Goal: Task Accomplishment & Management: Complete application form

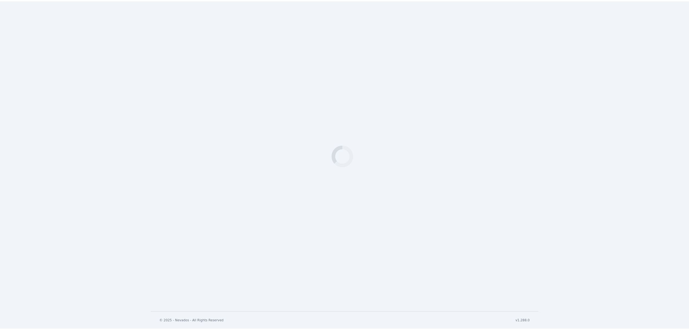
scroll to position [123, 0]
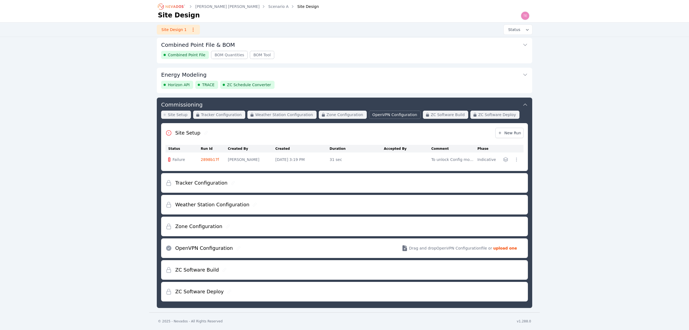
click at [355, 106] on button "Commissioning" at bounding box center [344, 103] width 367 height 13
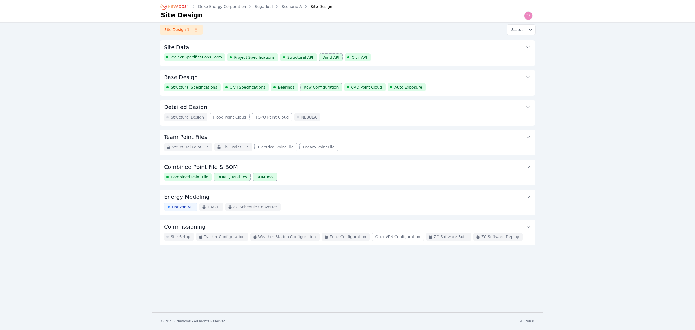
click at [344, 173] on button "Combined Point File & BOM" at bounding box center [347, 166] width 367 height 13
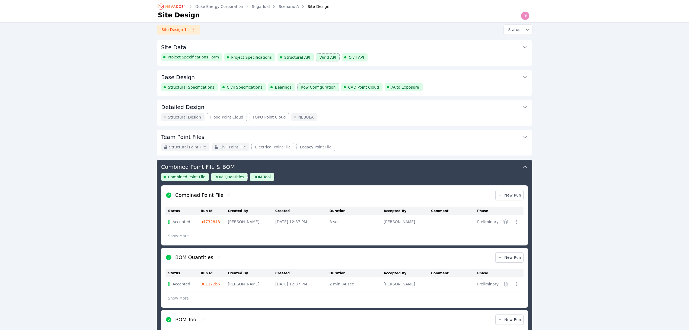
click at [459, 78] on button "Base Design" at bounding box center [344, 76] width 367 height 13
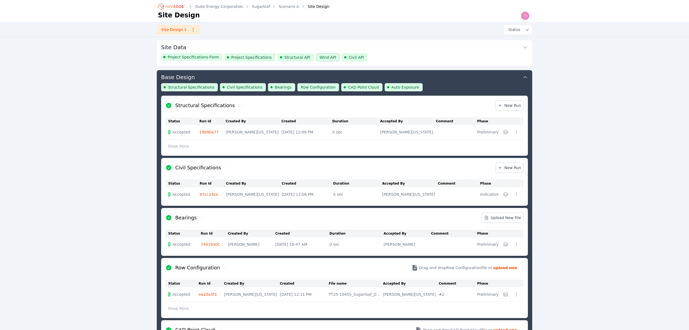
click at [427, 88] on div "Structural Specifications Civil Specifications Bearings Row Configuration CAD P…" at bounding box center [344, 89] width 367 height 12
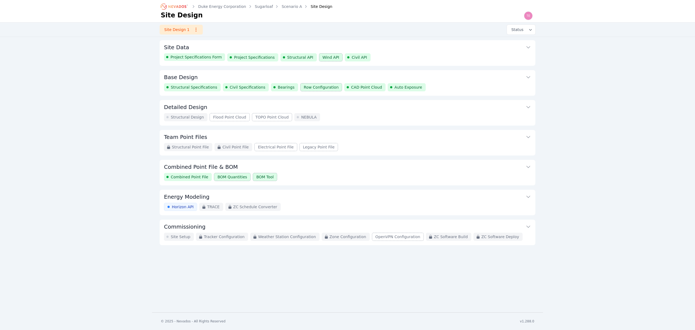
click at [637, 126] on div "Duke Energy Corporation Sugarloaf Scenario A Site Design Site Design Site Desig…" at bounding box center [347, 156] width 695 height 312
click at [348, 181] on div "Combined Point File BOM Quantities BOM Tool" at bounding box center [347, 177] width 367 height 8
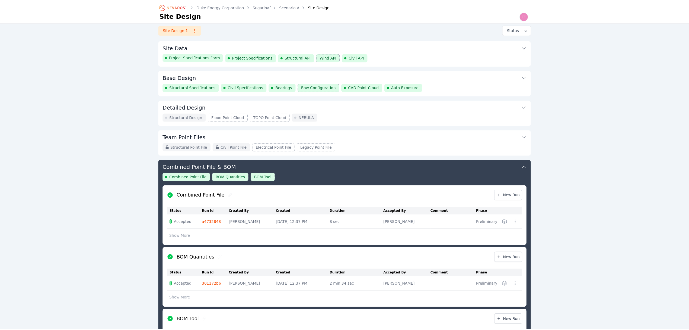
scroll to position [120, 0]
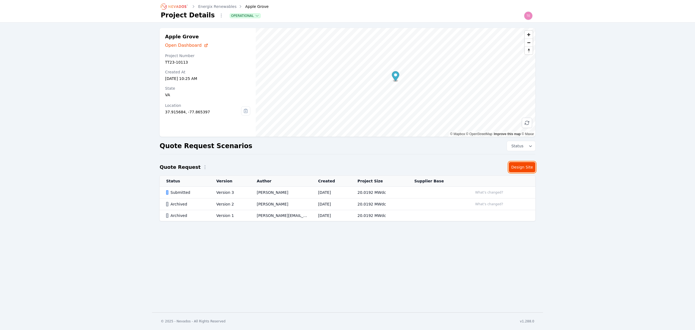
click at [521, 169] on link "Design Site" at bounding box center [522, 167] width 27 height 10
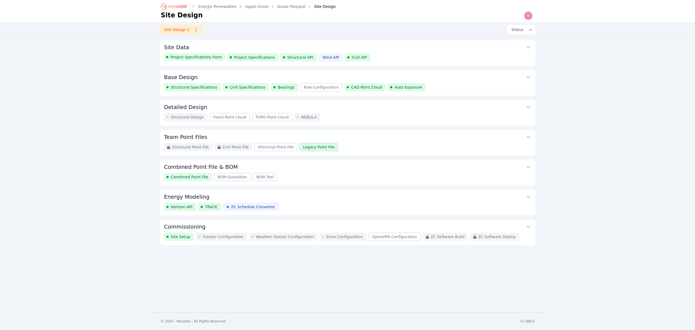
click at [468, 223] on button "Commissioning" at bounding box center [347, 225] width 367 height 13
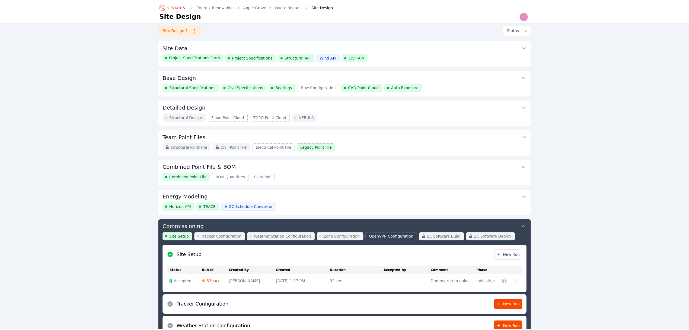
scroll to position [123, 0]
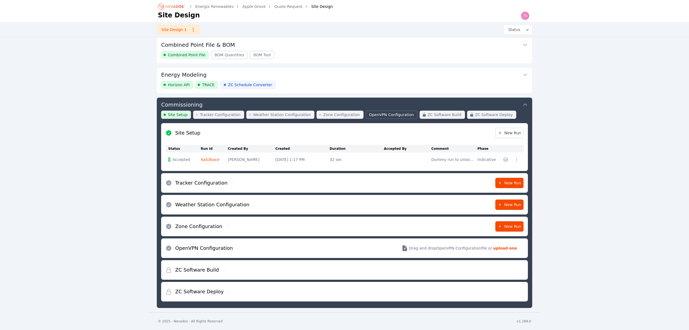
click at [444, 72] on button "Energy Modeling" at bounding box center [344, 74] width 367 height 13
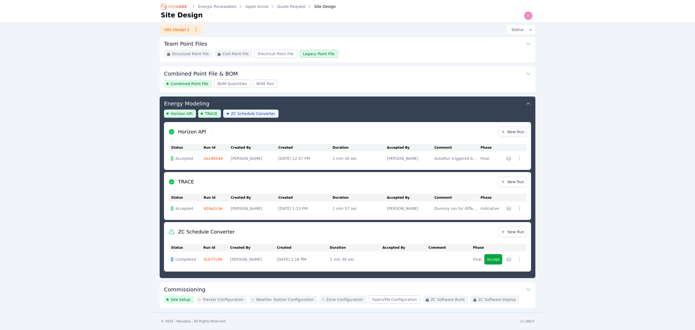
click at [508, 259] on icon "button" at bounding box center [508, 259] width 4 height 4
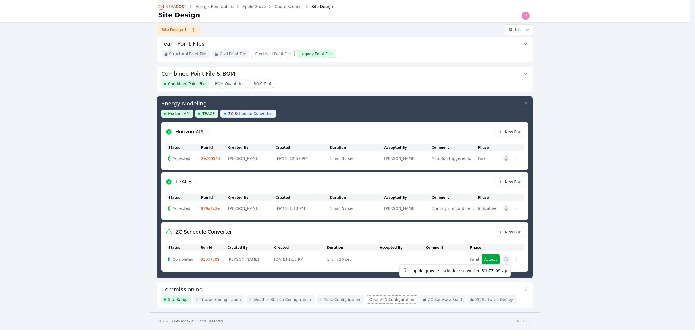
click at [493, 257] on div "Accept apple-grove_zc-schedule-converter_31b77c09.zip" at bounding box center [502, 259] width 40 height 10
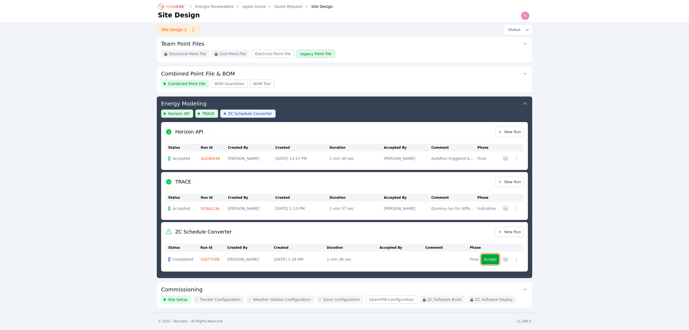
click at [490, 256] on button "Accept" at bounding box center [491, 259] width 18 height 10
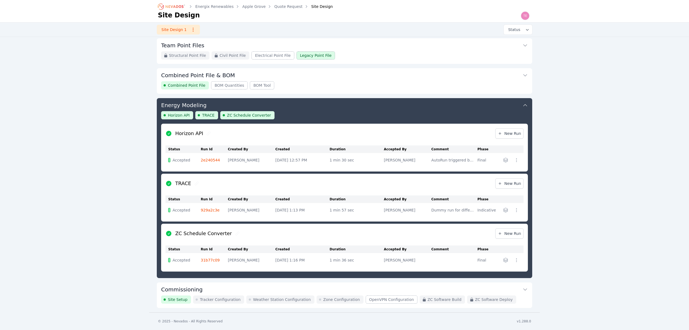
scroll to position [93, 0]
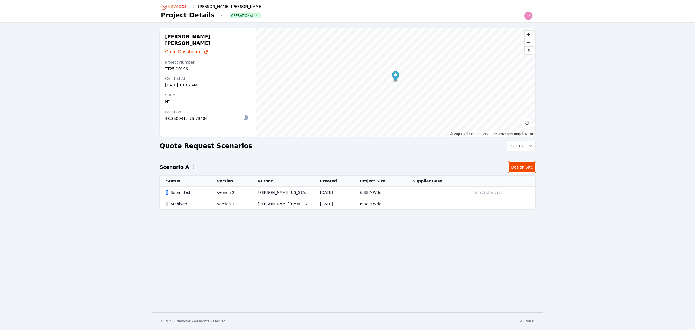
click at [526, 165] on link "Design Site" at bounding box center [522, 167] width 27 height 10
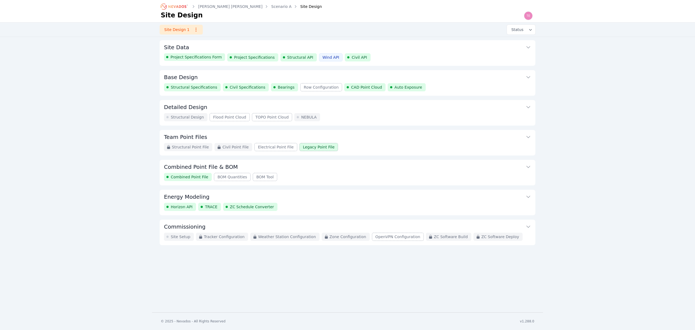
click at [411, 208] on div "Horizon API TRACE ZC Schedule Converter" at bounding box center [347, 206] width 367 height 8
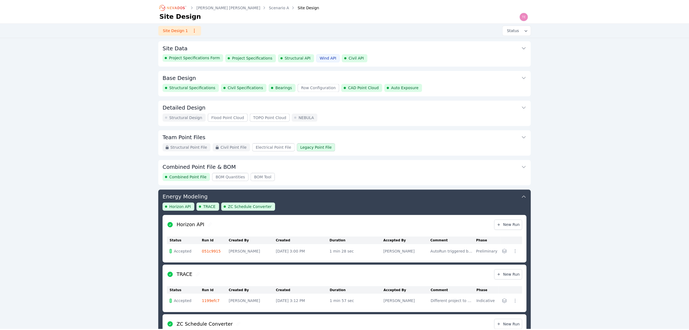
scroll to position [93, 0]
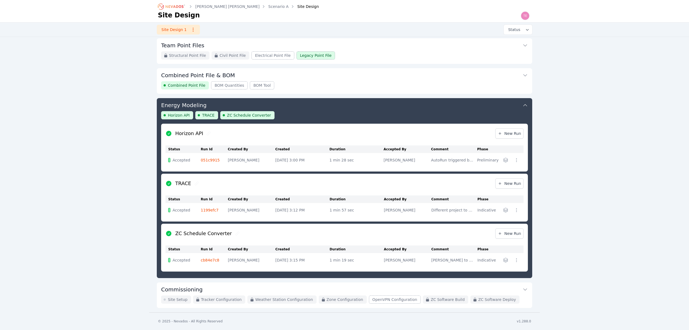
click at [244, 290] on button "Commissioning" at bounding box center [344, 288] width 367 height 13
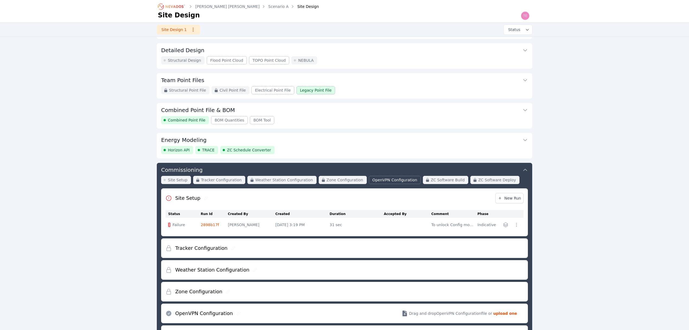
scroll to position [51, 0]
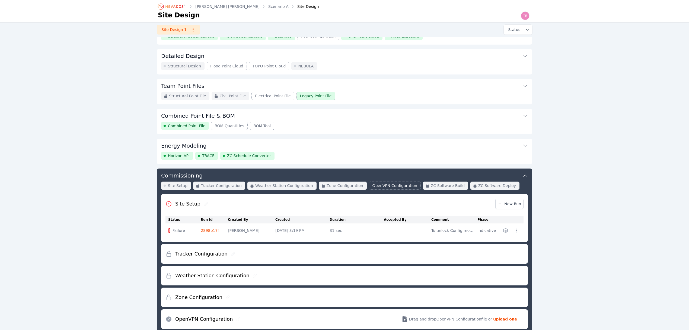
click at [40, 220] on div "Wolcott Hill Scenario A Site Design Site Design Site Design 1 Status Site Data …" at bounding box center [344, 166] width 689 height 434
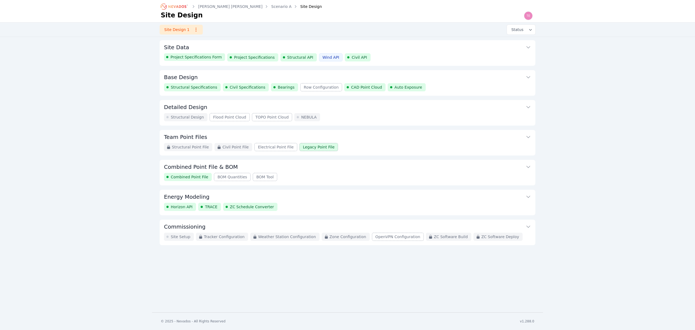
click at [175, 8] on icon "Breadcrumb" at bounding box center [175, 6] width 30 height 9
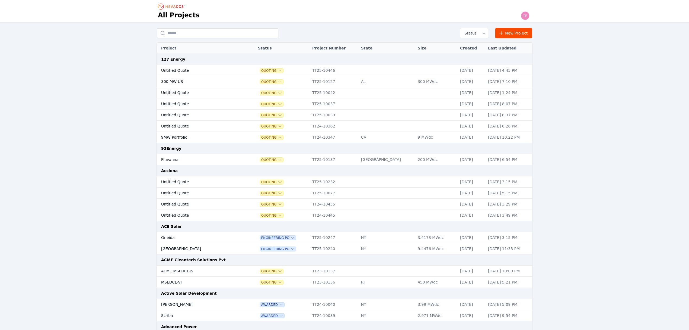
click at [187, 28] on div "Status New Project" at bounding box center [345, 33] width 376 height 10
click at [192, 31] on input "text" at bounding box center [218, 33] width 122 height 10
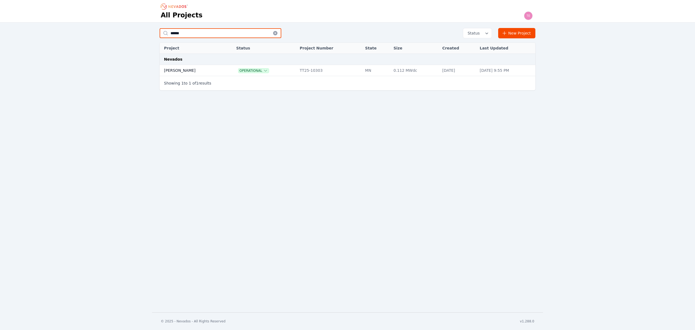
type input "******"
click at [190, 69] on td "[PERSON_NAME]" at bounding box center [192, 70] width 65 height 11
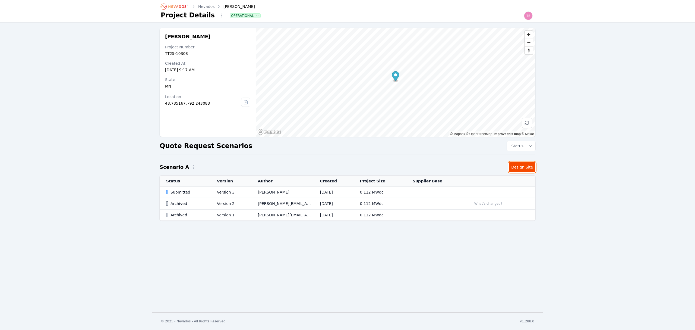
click at [518, 167] on link "Design Site" at bounding box center [522, 167] width 27 height 10
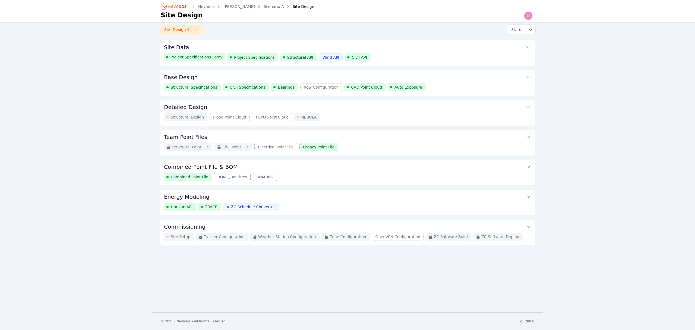
click at [351, 227] on button "Commissioning" at bounding box center [347, 225] width 367 height 13
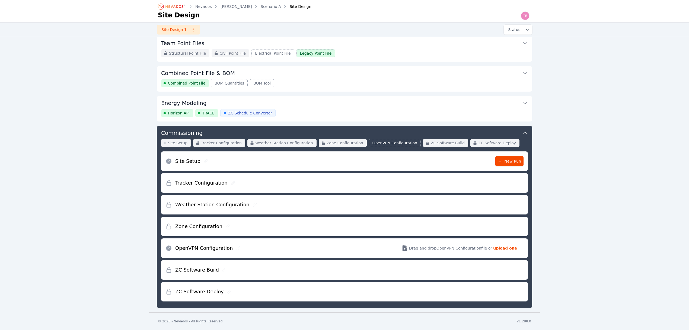
click at [369, 109] on div "Horizon API TRACE ZC Schedule Converter" at bounding box center [344, 113] width 367 height 8
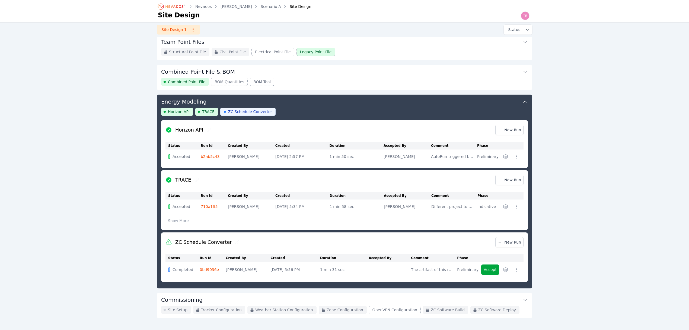
scroll to position [107, 0]
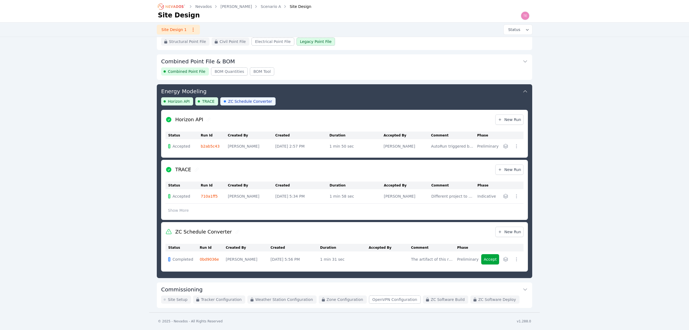
click at [367, 101] on div "Horizon API TRACE ZC Schedule Converter" at bounding box center [344, 103] width 367 height 12
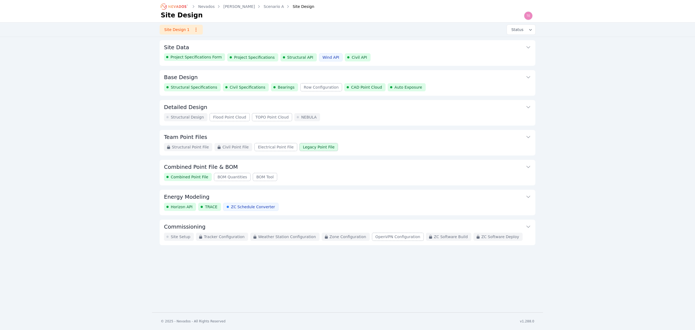
click at [360, 226] on button "Commissioning" at bounding box center [347, 225] width 367 height 13
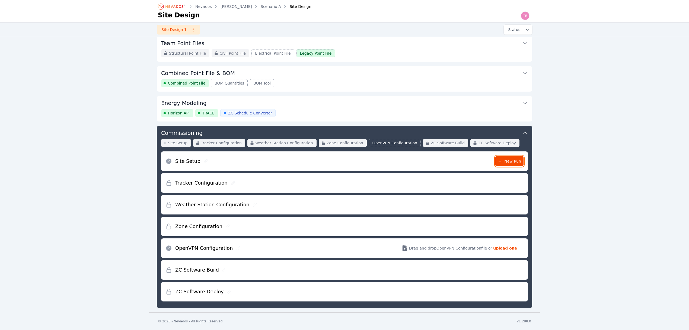
click at [506, 160] on span "New Run" at bounding box center [509, 160] width 23 height 5
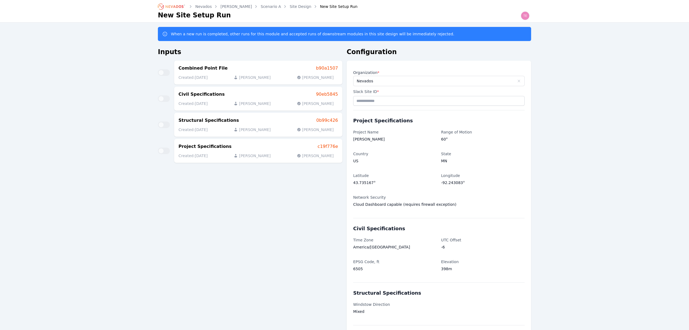
click at [518, 81] on icon at bounding box center [519, 81] width 4 height 4
click at [425, 80] on input "text" at bounding box center [439, 81] width 171 height 10
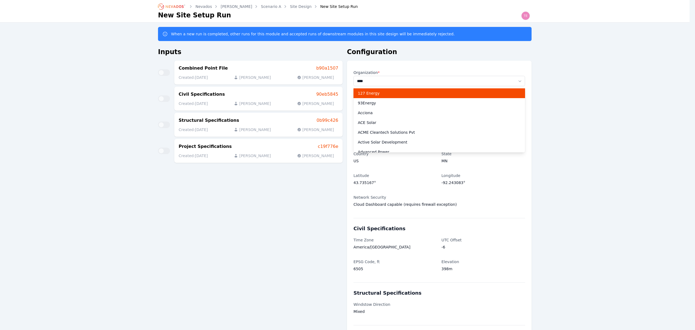
type input "*****"
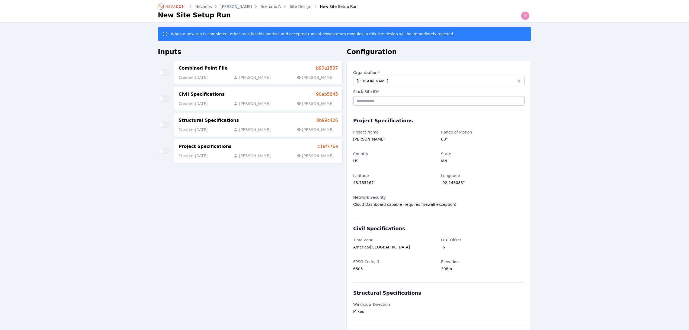
click at [381, 103] on input "Slack Site ID *" at bounding box center [439, 101] width 172 height 10
type input "*****"
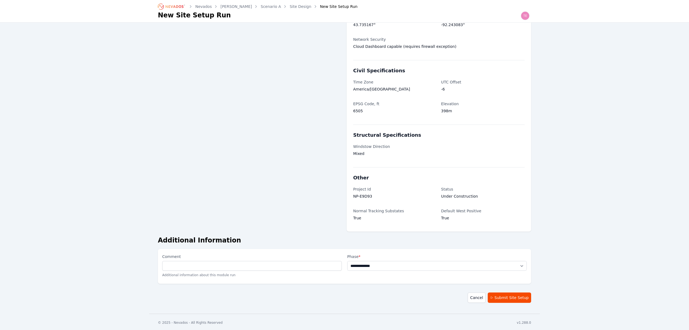
scroll to position [160, 0]
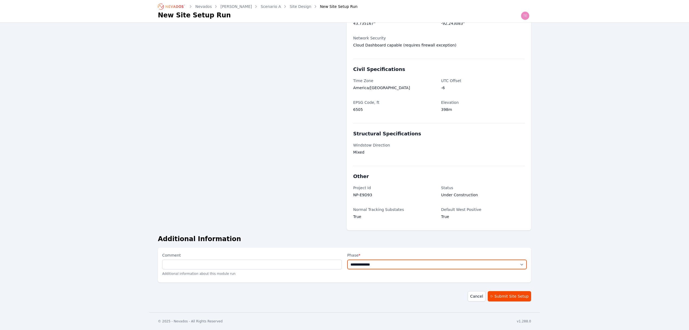
click at [416, 266] on select "**********" at bounding box center [437, 264] width 180 height 10
select select "**********"
click at [347, 259] on select "**********" at bounding box center [437, 264] width 180 height 10
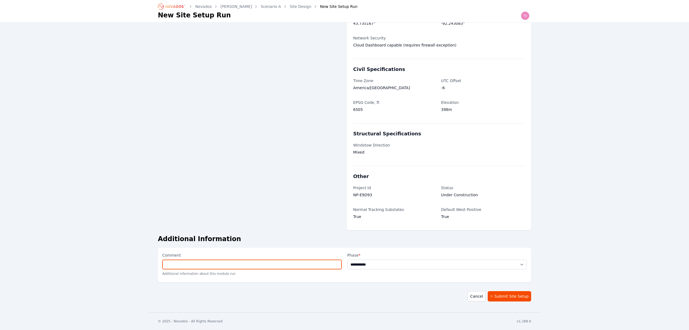
click at [301, 268] on input "Comment" at bounding box center [252, 264] width 180 height 10
type input "**********"
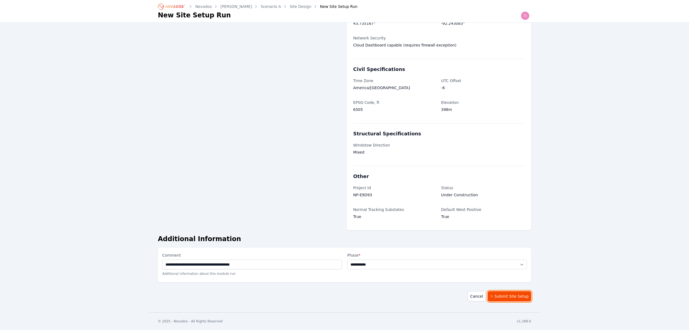
click at [520, 295] on button "Submit Site Setup" at bounding box center [509, 296] width 43 height 10
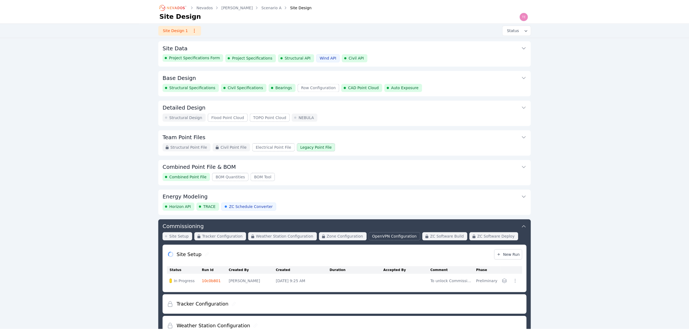
scroll to position [123, 0]
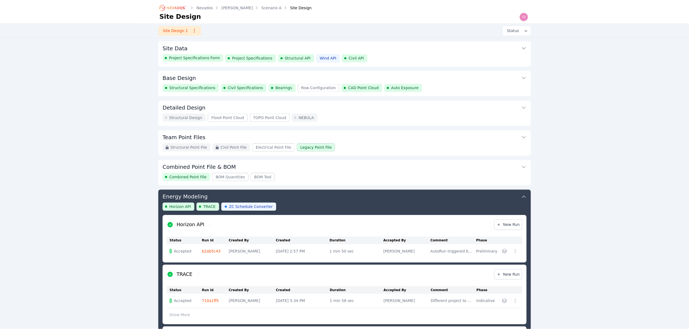
scroll to position [107, 0]
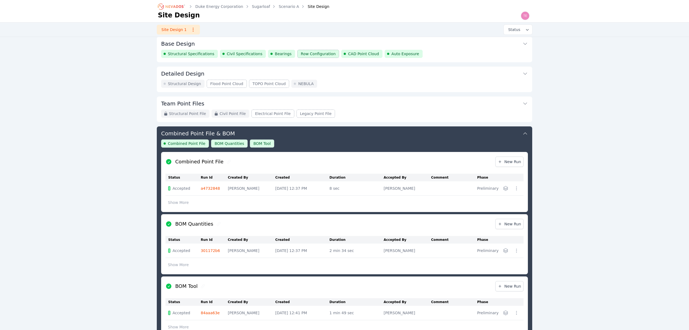
click at [379, 126] on button "Combined Point File & BOM" at bounding box center [344, 132] width 367 height 13
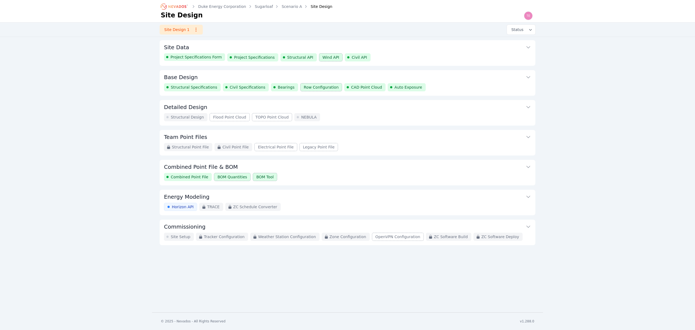
click at [452, 88] on div "Structural Specifications Civil Specifications Bearings Row Configuration CAD P…" at bounding box center [347, 87] width 367 height 8
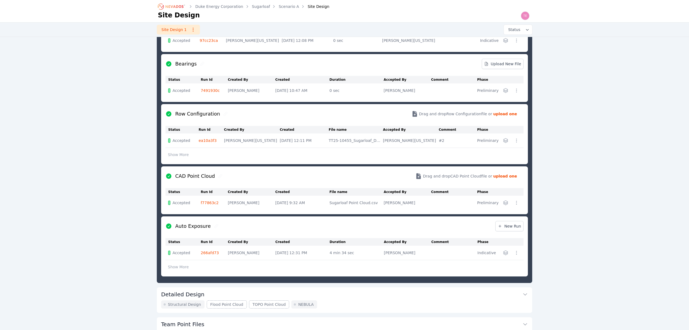
scroll to position [211, 0]
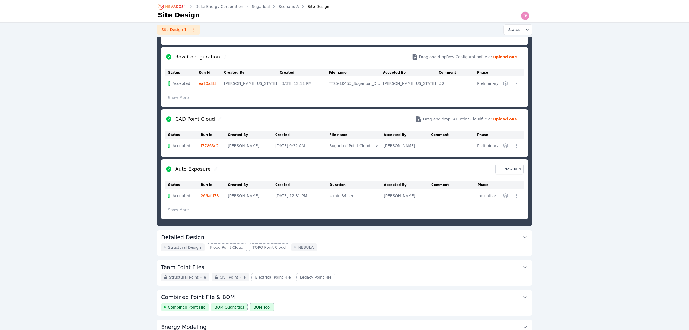
drag, startPoint x: 297, startPoint y: 145, endPoint x: 311, endPoint y: 147, distance: 13.6
click at [311, 147] on td "Oct 10, 2025, 9:32 AM" at bounding box center [303, 145] width 54 height 14
drag, startPoint x: 299, startPoint y: 196, endPoint x: 308, endPoint y: 196, distance: 8.7
click at [308, 196] on td "Oct 10, 2025, 12:31 PM" at bounding box center [303, 195] width 54 height 14
click at [351, 297] on button "Combined Point File & BOM" at bounding box center [344, 296] width 367 height 13
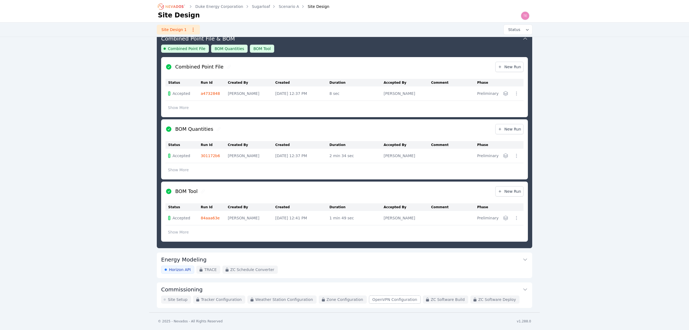
scroll to position [120, 0]
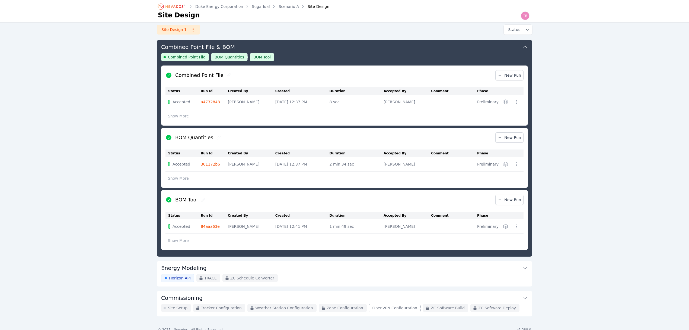
drag, startPoint x: 300, startPoint y: 227, endPoint x: 312, endPoint y: 227, distance: 11.9
click at [312, 227] on td "Oct 10, 2025, 12:41 PM" at bounding box center [303, 226] width 54 height 14
drag, startPoint x: 328, startPoint y: 165, endPoint x: 353, endPoint y: 166, distance: 25.2
click at [353, 166] on tr "Accepted 301172b6 Nick Rompala Oct 10, 2025, 12:37 PM 2 min 34 sec Nick Rompala…" at bounding box center [345, 164] width 358 height 14
drag, startPoint x: 334, startPoint y: 226, endPoint x: 355, endPoint y: 229, distance: 21.6
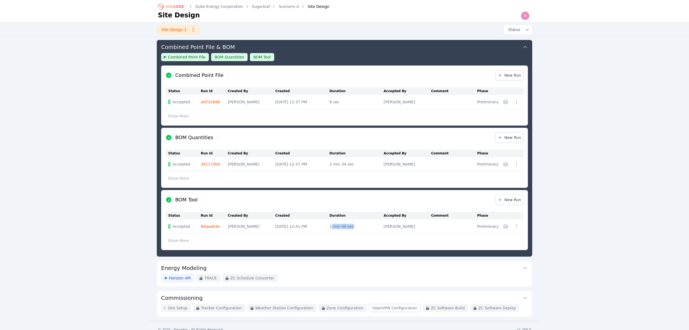
click at [355, 229] on div "1 min 49 sec" at bounding box center [356, 225] width 52 height 5
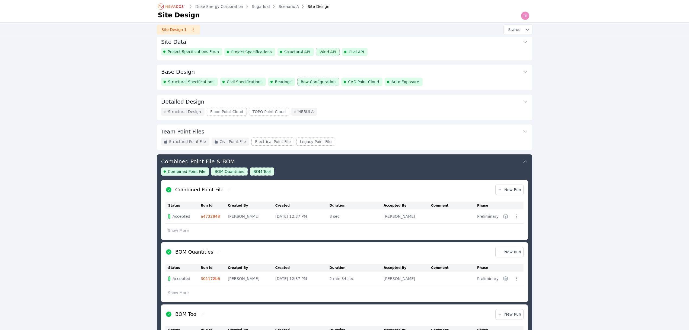
scroll to position [0, 0]
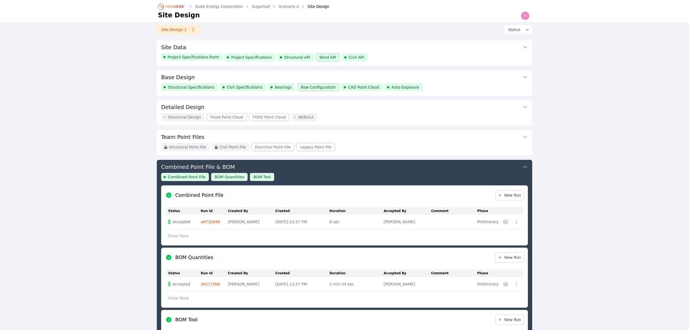
click at [421, 85] on div "Structural Specifications Civil Specifications Bearings Row Configuration CAD P…" at bounding box center [344, 87] width 367 height 8
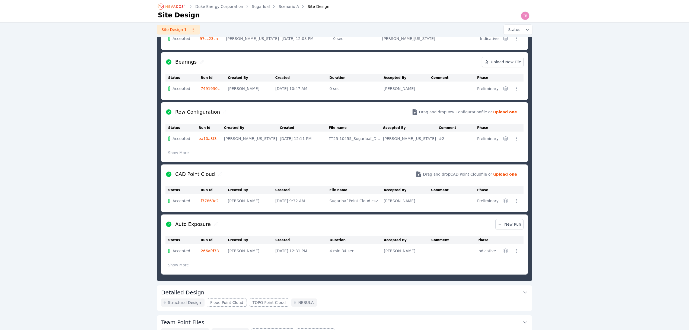
scroll to position [174, 0]
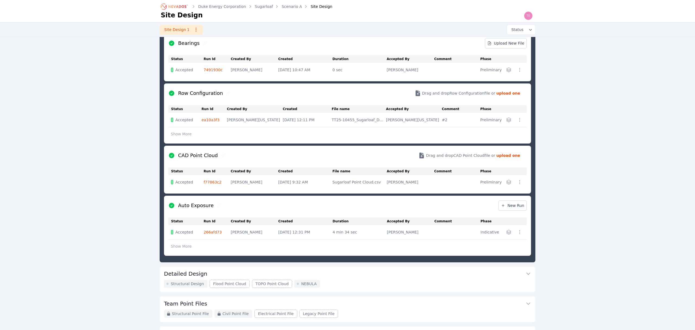
click at [519, 233] on icon "button" at bounding box center [519, 231] width 5 height 5
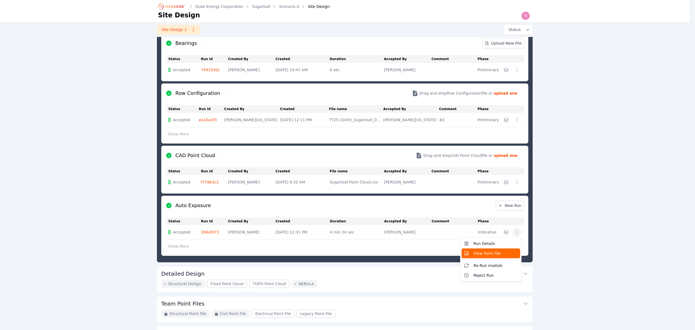
click at [488, 254] on span "View Point File" at bounding box center [486, 252] width 27 height 5
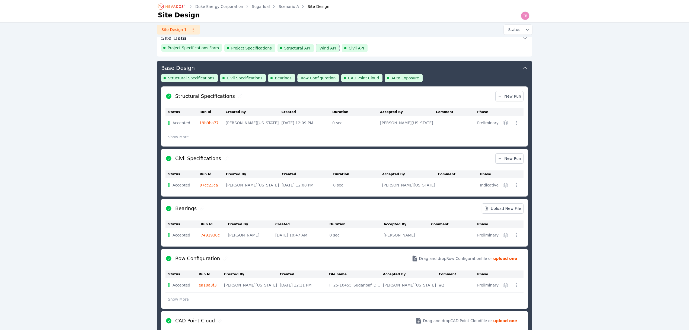
scroll to position [0, 0]
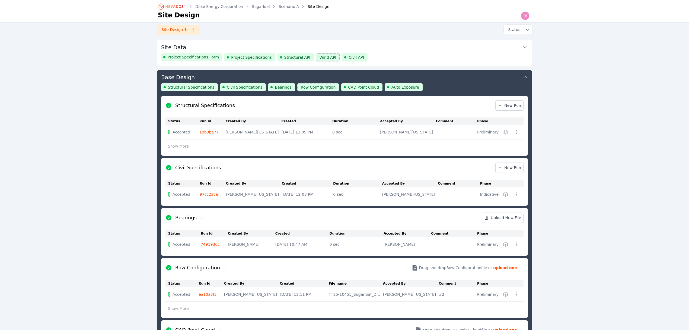
click at [396, 58] on div "Project Specifications Form Project Specifications Structural API Wind API Civi…" at bounding box center [344, 57] width 367 height 8
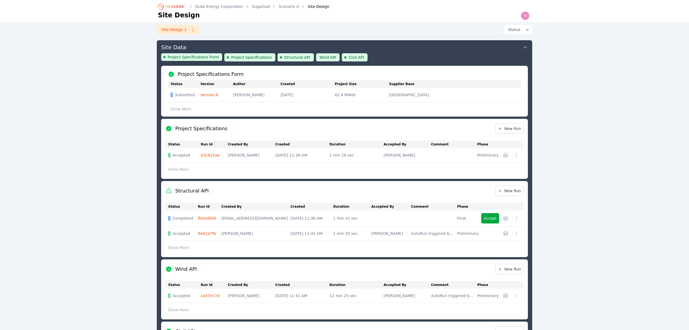
drag, startPoint x: 353, startPoint y: 156, endPoint x: 329, endPoint y: 154, distance: 24.5
click at [329, 154] on tr "Accepted b3c615aa Ted Elliott Oct 8, 2025, 11:39 AM 1 min 28 sec Ted Elliott Pr…" at bounding box center [345, 155] width 358 height 14
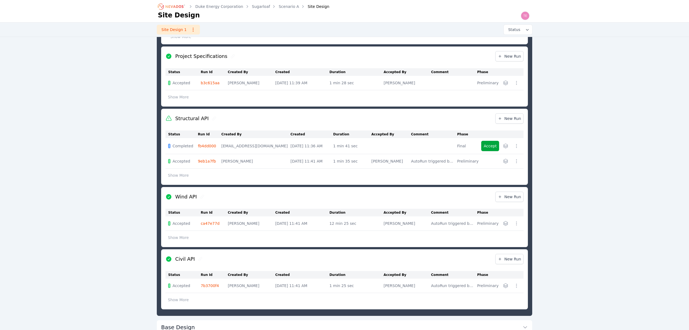
scroll to position [109, 0]
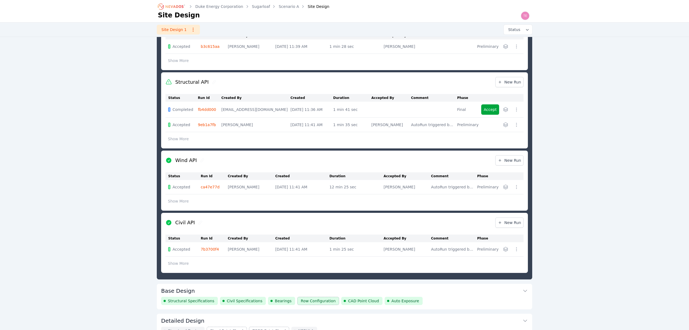
click at [470, 296] on button "Base Design" at bounding box center [344, 289] width 367 height 13
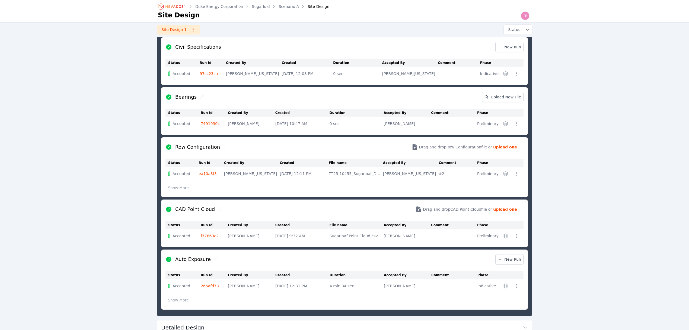
scroll to position [138, 0]
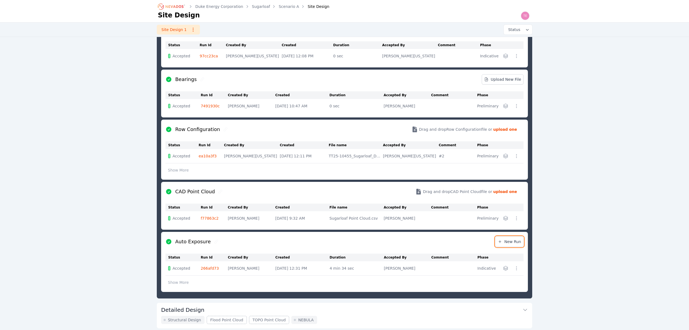
click at [516, 244] on span "New Run" at bounding box center [509, 241] width 23 height 5
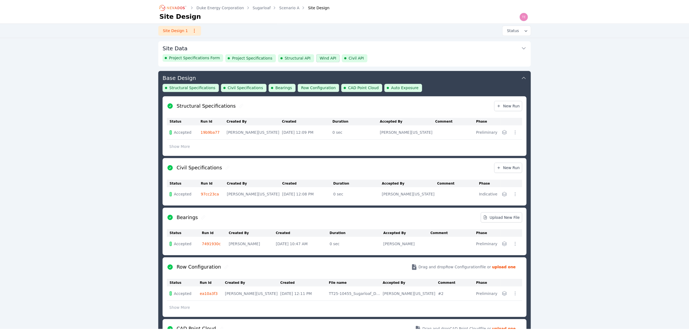
scroll to position [30, 0]
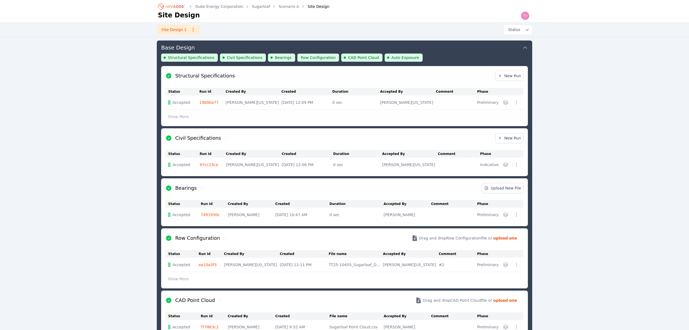
click at [447, 50] on button "Base Design" at bounding box center [344, 46] width 367 height 13
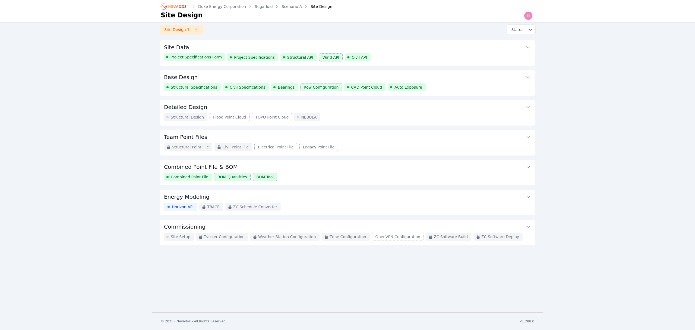
click at [254, 78] on button "Base Design" at bounding box center [347, 76] width 367 height 13
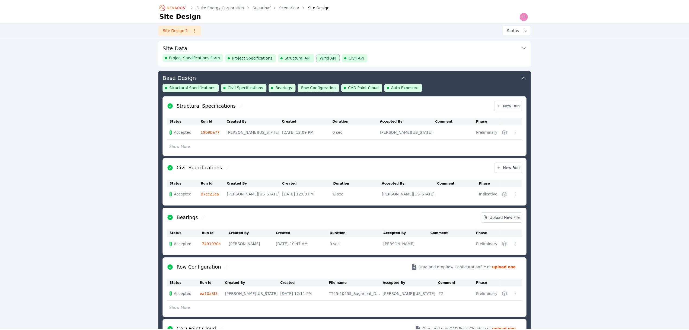
scroll to position [30, 0]
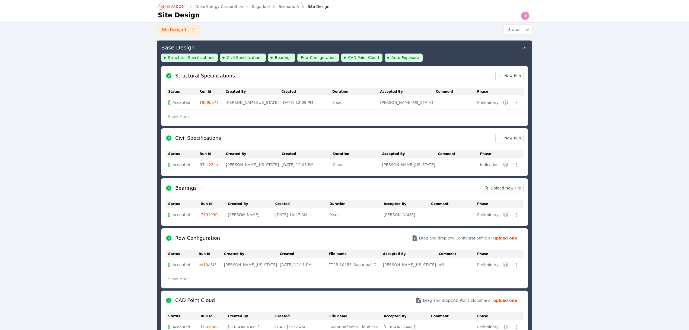
click at [211, 103] on link "19b9ba77" at bounding box center [209, 102] width 19 height 4
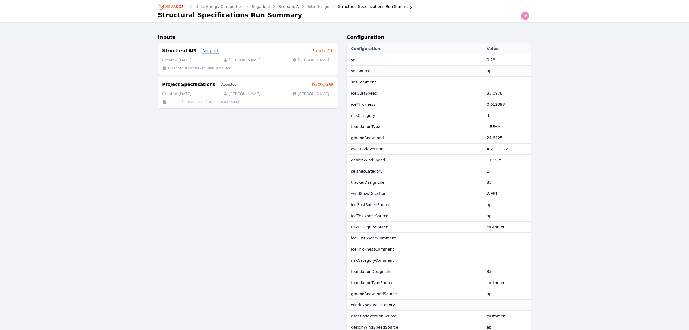
scroll to position [30, 0]
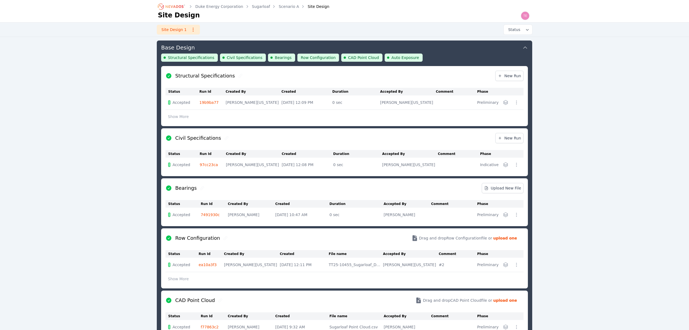
click at [447, 58] on div "Structural Specifications Civil Specifications Bearings Row Configuration CAD P…" at bounding box center [344, 59] width 367 height 12
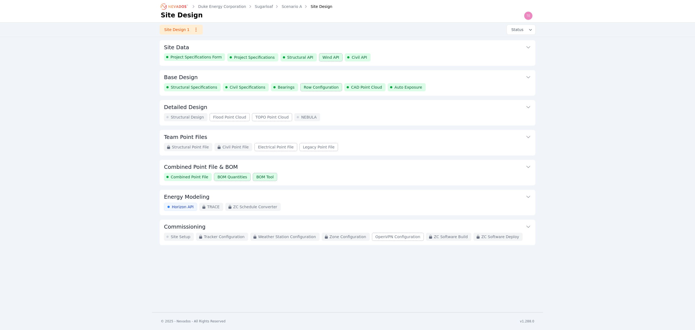
drag, startPoint x: 439, startPoint y: 51, endPoint x: 440, endPoint y: 61, distance: 9.8
click at [439, 51] on button "Site Data" at bounding box center [347, 46] width 367 height 13
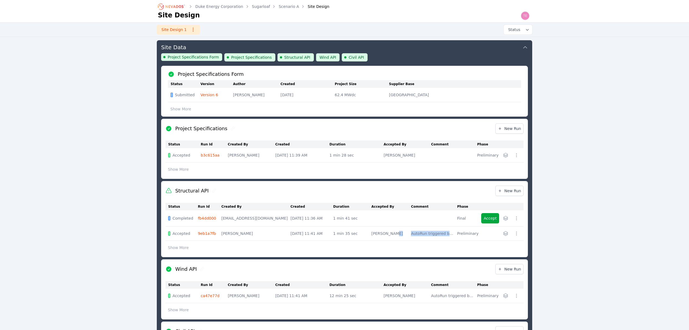
drag, startPoint x: 412, startPoint y: 236, endPoint x: 454, endPoint y: 238, distance: 42.4
click at [454, 238] on tr "Accepted 9eb1a7fb Ted Elliott Oct 8, 2025, 11:41 AM 1 min 35 sec Ted Elliott Au…" at bounding box center [345, 233] width 358 height 14
click at [418, 54] on div "Project Specifications Form Project Specifications Structural API Wind API Civi…" at bounding box center [344, 59] width 367 height 12
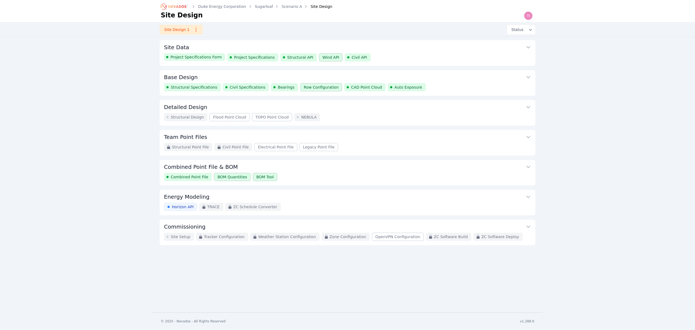
click at [422, 86] on div "Structural Specifications Civil Specifications Bearings Row Configuration CAD P…" at bounding box center [347, 87] width 367 height 8
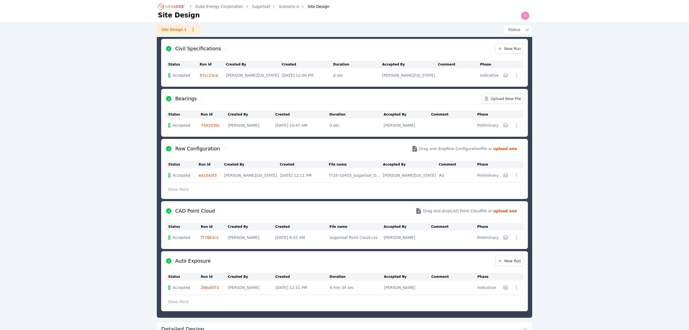
scroll to position [138, 0]
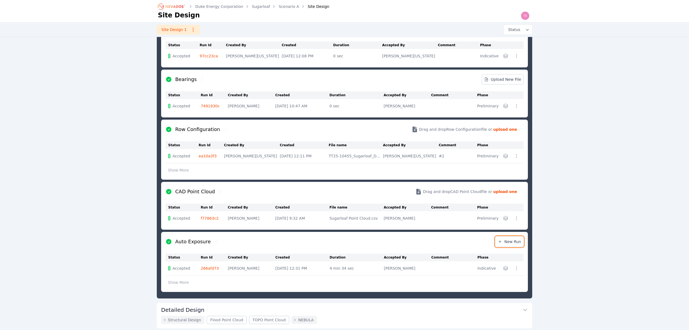
click at [509, 240] on span "New Run" at bounding box center [509, 241] width 23 height 5
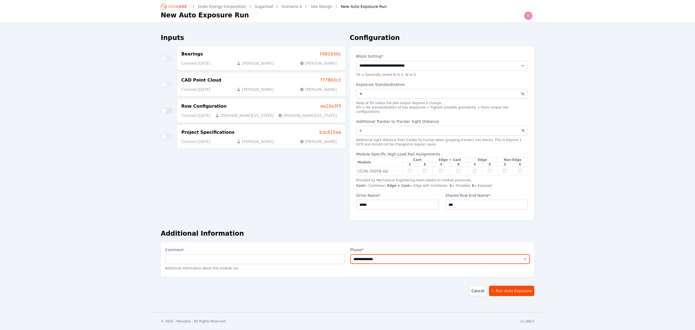
click at [439, 258] on select "**********" at bounding box center [440, 259] width 180 height 10
click at [350, 254] on select "**********" at bounding box center [440, 259] width 180 height 10
drag, startPoint x: 356, startPoint y: 267, endPoint x: 372, endPoint y: 267, distance: 15.5
click at [372, 267] on div "**********" at bounding box center [347, 259] width 373 height 35
click at [373, 267] on div "**********" at bounding box center [440, 259] width 180 height 26
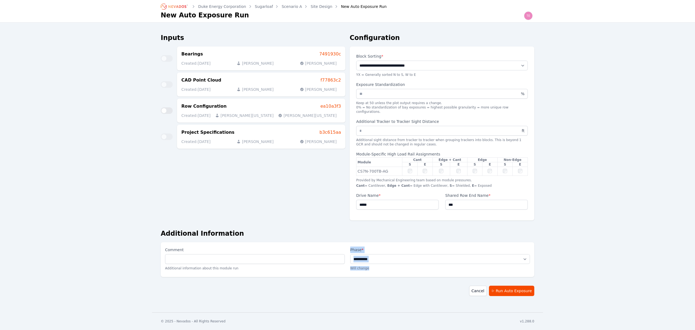
drag, startPoint x: 373, startPoint y: 267, endPoint x: 345, endPoint y: 264, distance: 28.0
click at [345, 264] on div "**********" at bounding box center [347, 259] width 373 height 35
click at [387, 254] on select "**********" at bounding box center [440, 259] width 180 height 10
click at [350, 254] on select "**********" at bounding box center [440, 259] width 180 height 10
click at [382, 280] on div "**********" at bounding box center [347, 164] width 373 height 275
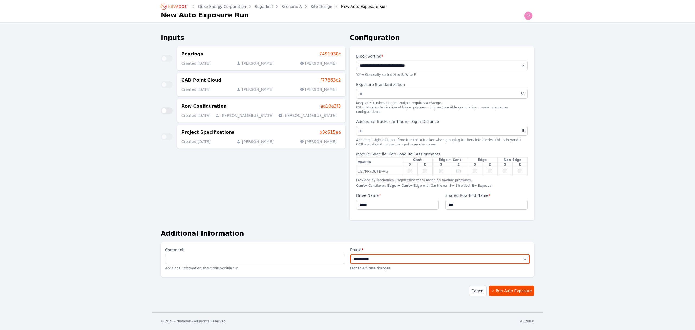
click at [384, 254] on select "**********" at bounding box center [440, 259] width 180 height 10
click at [350, 254] on select "**********" at bounding box center [440, 259] width 180 height 10
click at [372, 254] on select "**********" at bounding box center [440, 259] width 180 height 10
click at [350, 254] on select "**********" at bounding box center [440, 259] width 180 height 10
drag, startPoint x: 350, startPoint y: 264, endPoint x: 386, endPoint y: 267, distance: 35.9
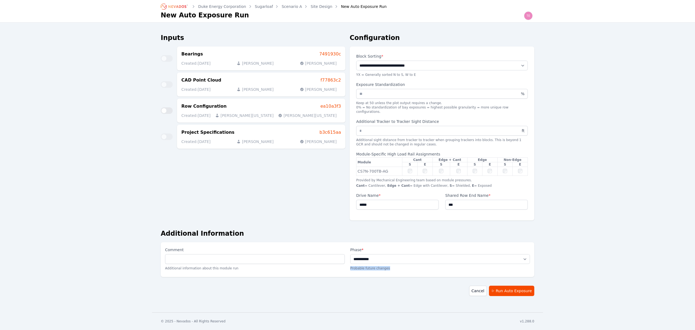
click at [386, 267] on div "**********" at bounding box center [440, 259] width 180 height 26
click at [394, 254] on select "**********" at bounding box center [440, 259] width 180 height 10
select select "*****"
click at [350, 254] on select "**********" at bounding box center [440, 259] width 180 height 10
drag, startPoint x: 382, startPoint y: 266, endPoint x: 350, endPoint y: 264, distance: 32.1
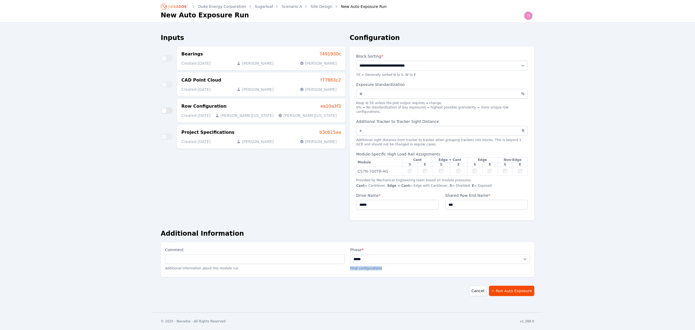
click at [350, 264] on div "**********" at bounding box center [347, 259] width 373 height 35
click at [331, 220] on div "Inputs Bearings 7491930c Created: 10/10/25 Nick Rompala Nick Rompala CAD Point …" at bounding box center [253, 128] width 185 height 191
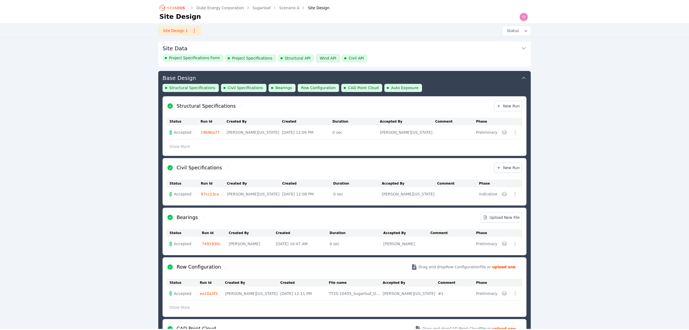
scroll to position [30, 0]
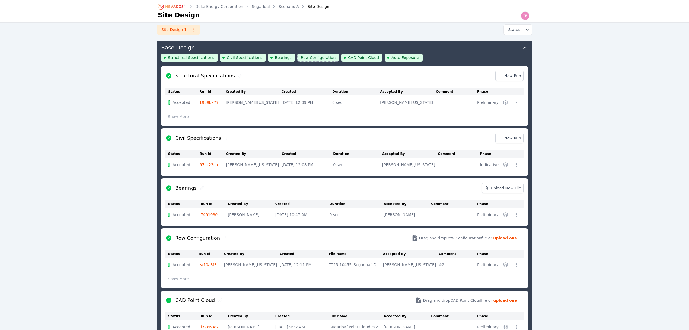
click at [435, 49] on button "Base Design" at bounding box center [344, 46] width 367 height 13
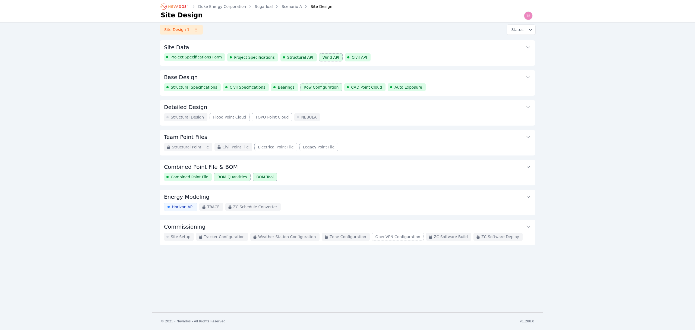
click at [492, 73] on button "Base Design" at bounding box center [347, 76] width 367 height 13
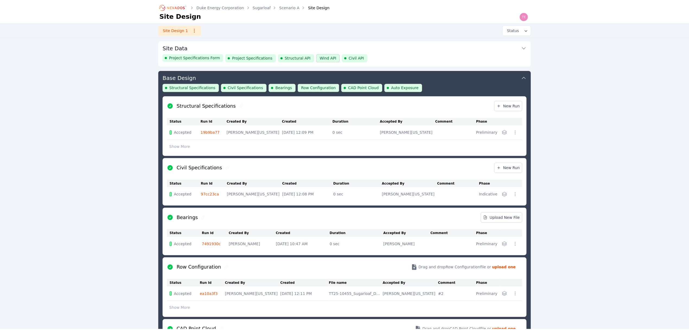
scroll to position [30, 0]
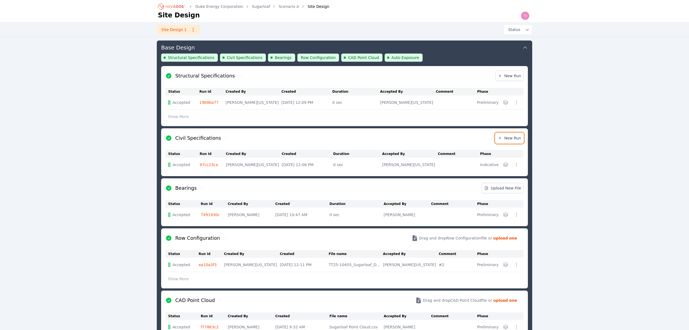
click at [510, 140] on span "New Run" at bounding box center [509, 137] width 23 height 5
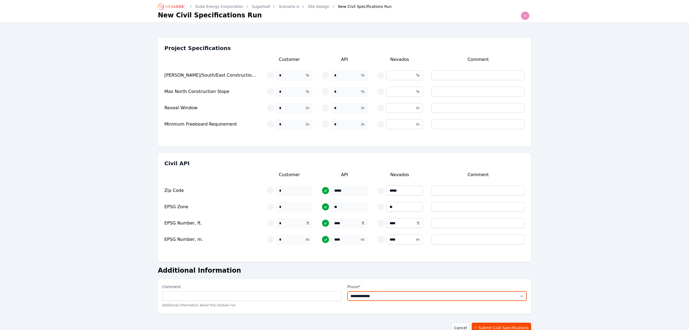
click at [416, 297] on select "**********" at bounding box center [437, 296] width 180 height 10
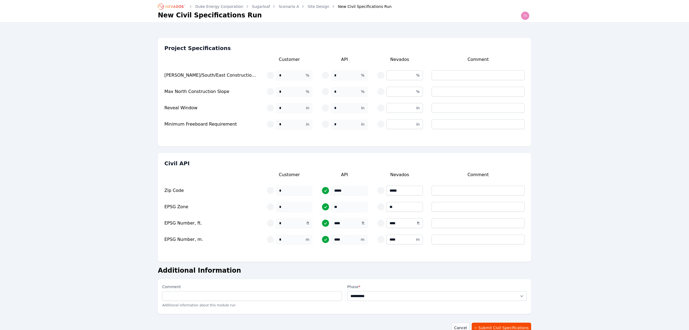
click at [347, 291] on select "**********" at bounding box center [437, 296] width 180 height 10
click at [387, 301] on div "**********" at bounding box center [437, 296] width 180 height 26
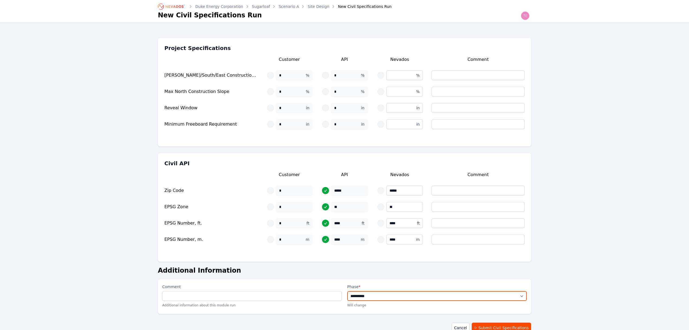
click at [379, 294] on select "**********" at bounding box center [437, 296] width 180 height 10
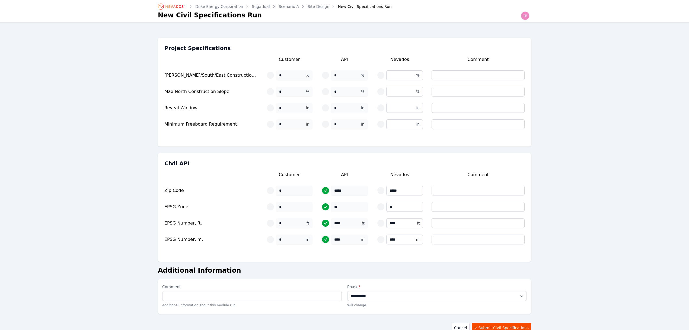
click at [347, 291] on select "**********" at bounding box center [437, 296] width 180 height 10
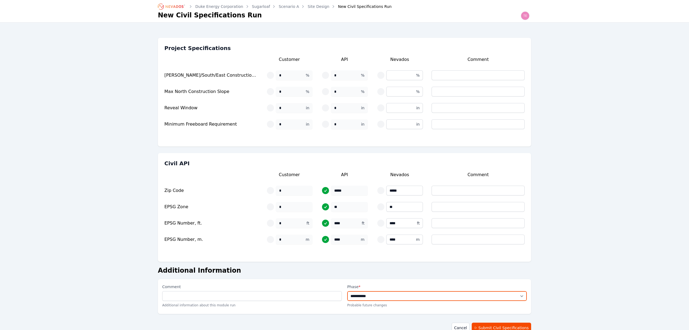
click at [373, 293] on select "**********" at bounding box center [437, 296] width 180 height 10
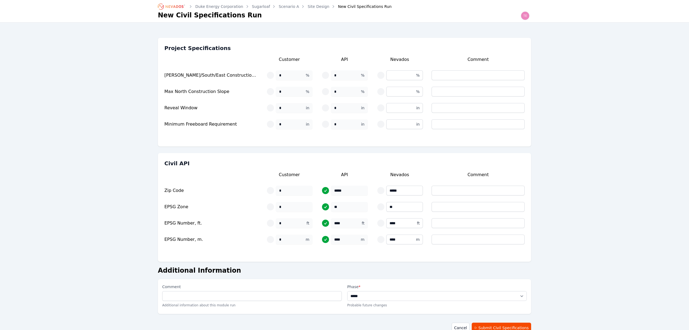
click at [347, 291] on select "**********" at bounding box center [437, 296] width 180 height 10
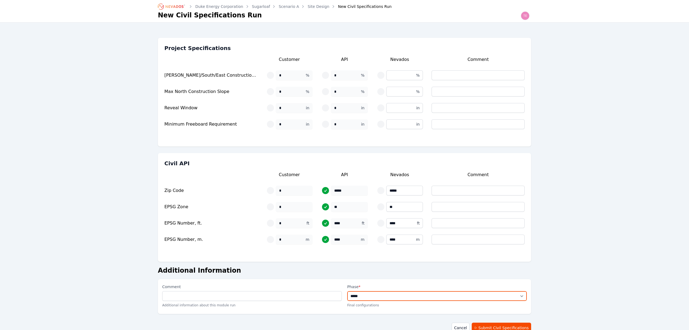
click at [371, 296] on select "**********" at bounding box center [437, 296] width 180 height 10
select select "**********"
click at [347, 291] on select "**********" at bounding box center [437, 296] width 180 height 10
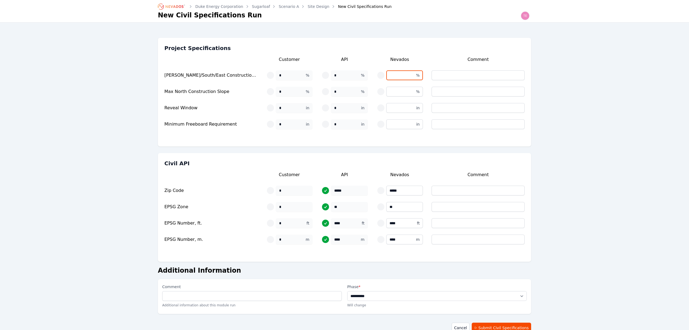
click at [400, 75] on input "text" at bounding box center [405, 75] width 37 height 10
click at [387, 92] on input "text" at bounding box center [405, 92] width 37 height 10
drag, startPoint x: 391, startPoint y: 109, endPoint x: 391, endPoint y: 112, distance: 3.3
click at [391, 110] on input "text" at bounding box center [405, 108] width 37 height 10
click at [392, 124] on input "text" at bounding box center [405, 124] width 37 height 10
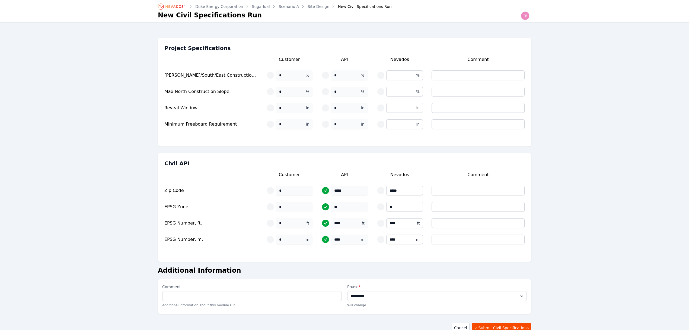
click at [568, 171] on div "**********" at bounding box center [344, 171] width 689 height 343
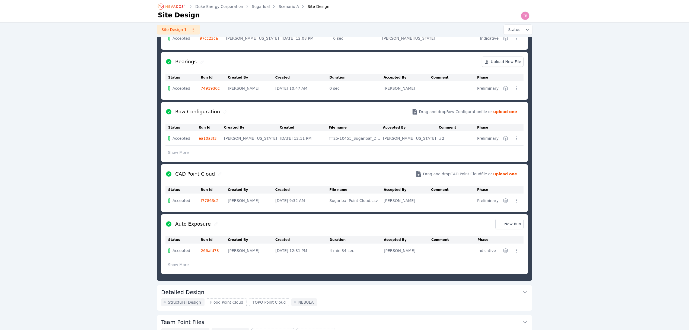
scroll to position [174, 0]
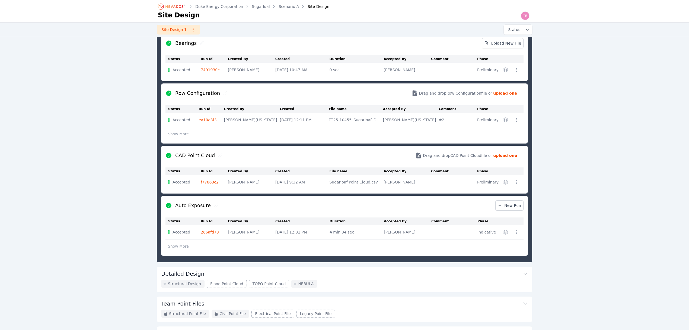
click at [183, 248] on button "Show More" at bounding box center [179, 246] width 26 height 10
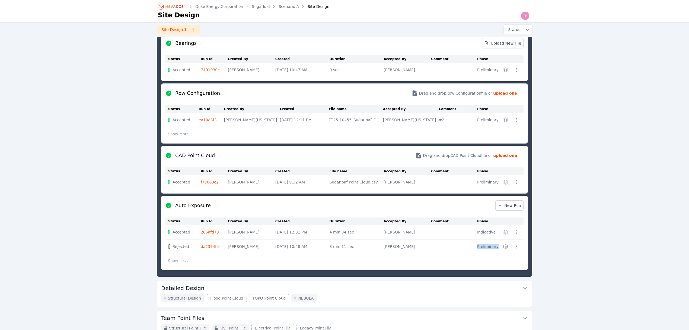
drag, startPoint x: 476, startPoint y: 244, endPoint x: 503, endPoint y: 249, distance: 27.6
click at [503, 249] on tr "Rejected da2394fa Nick Rompala Oct 10, 2025, 10:48 AM 3 min 11 sec Nick Rompala…" at bounding box center [345, 246] width 358 height 14
drag, startPoint x: 481, startPoint y: 235, endPoint x: 496, endPoint y: 237, distance: 15.4
click at [495, 237] on tr "Accepted 266afd73 Nick Rompala Oct 10, 2025, 12:31 PM 4 min 34 sec Nick Rompala…" at bounding box center [345, 232] width 358 height 14
click at [562, 246] on div "Duke Energy Corporation Sugarloaf Scenario A Site Design Site Design Site Desig…" at bounding box center [344, 128] width 689 height 604
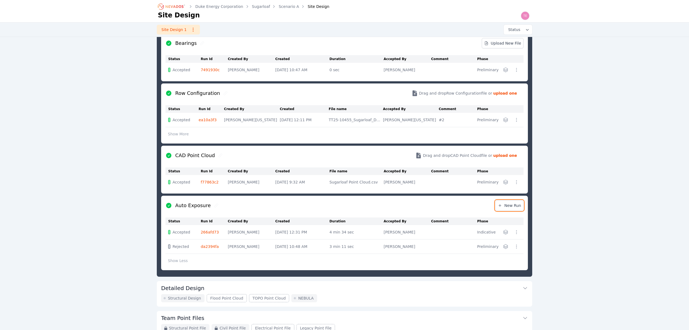
click at [513, 202] on link "New Run" at bounding box center [510, 205] width 28 height 10
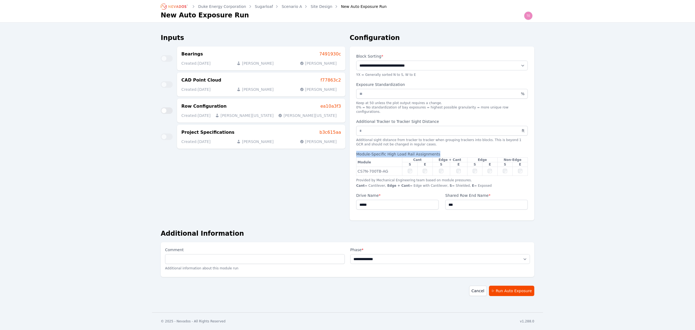
drag, startPoint x: 355, startPoint y: 150, endPoint x: 438, endPoint y: 150, distance: 82.5
click at [438, 150] on div "**********" at bounding box center [442, 133] width 185 height 174
click at [378, 255] on select "**********" at bounding box center [440, 259] width 180 height 10
select select "**********"
click at [350, 254] on select "**********" at bounding box center [440, 259] width 180 height 10
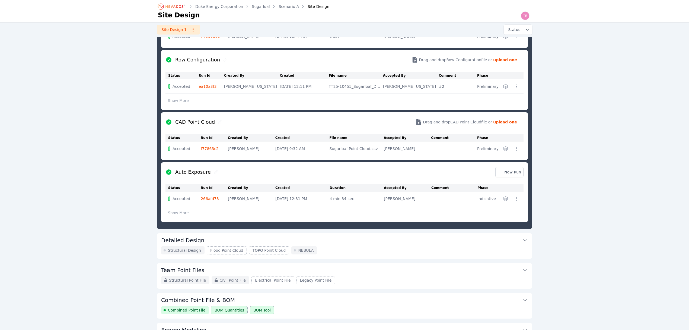
scroll to position [211, 0]
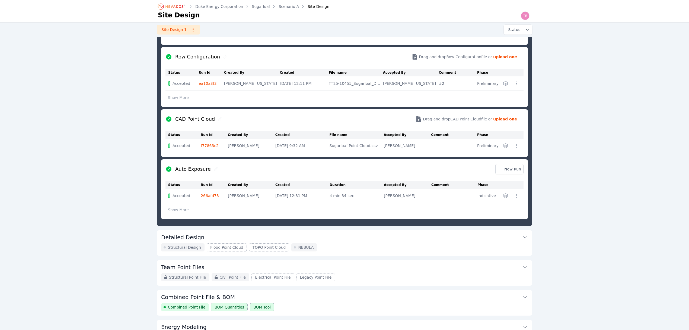
click at [214, 195] on link "266afd73" at bounding box center [210, 195] width 18 height 4
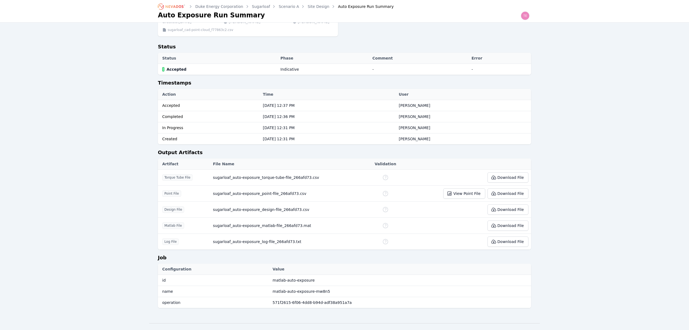
scroll to position [145, 0]
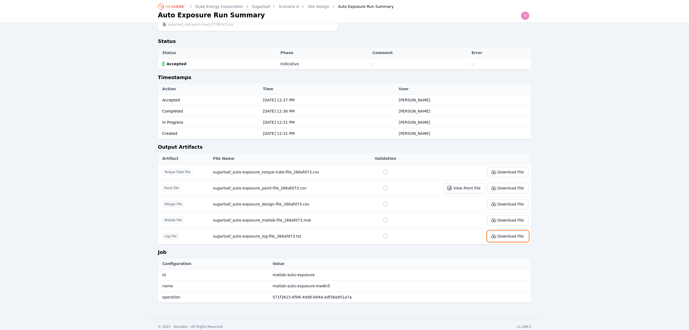
click at [520, 236] on button "Download File" at bounding box center [508, 236] width 41 height 10
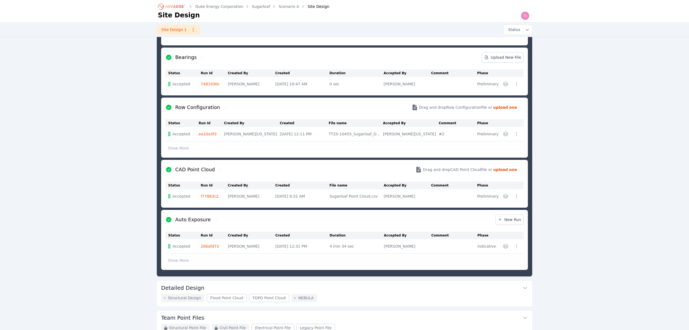
scroll to position [174, 0]
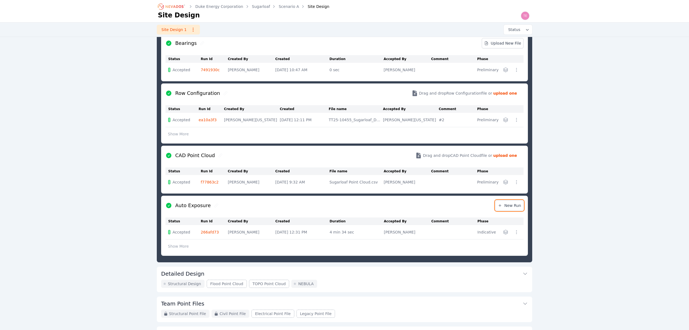
click at [512, 206] on span "New Run" at bounding box center [509, 204] width 23 height 5
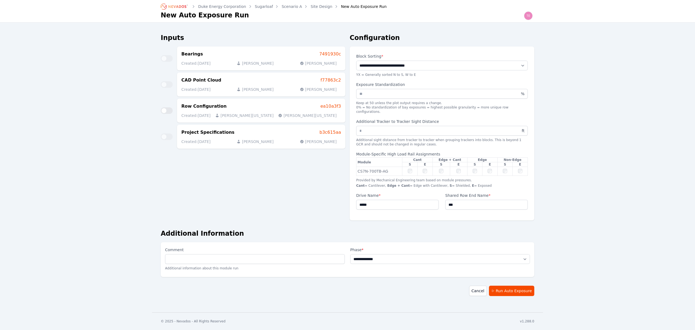
click at [475, 168] on div at bounding box center [474, 171] width 13 height 7
click at [482, 285] on link "Cancel" at bounding box center [478, 290] width 18 height 10
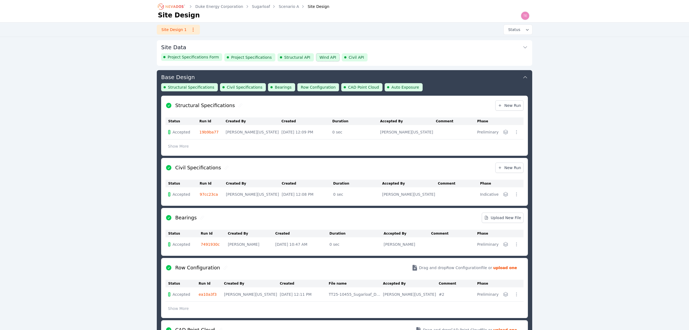
click at [455, 85] on div "Structural Specifications Civil Specifications Bearings Row Configuration CAD P…" at bounding box center [344, 89] width 367 height 12
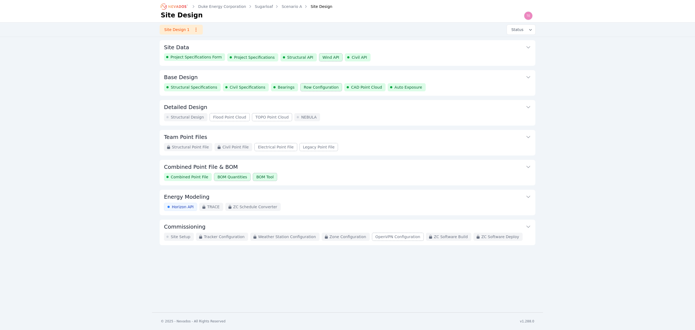
click at [451, 76] on button "Base Design" at bounding box center [347, 76] width 367 height 13
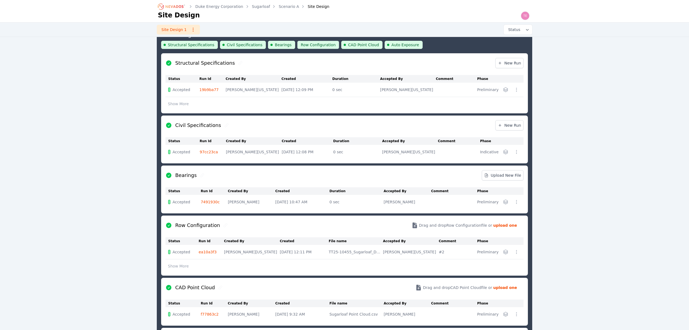
scroll to position [30, 0]
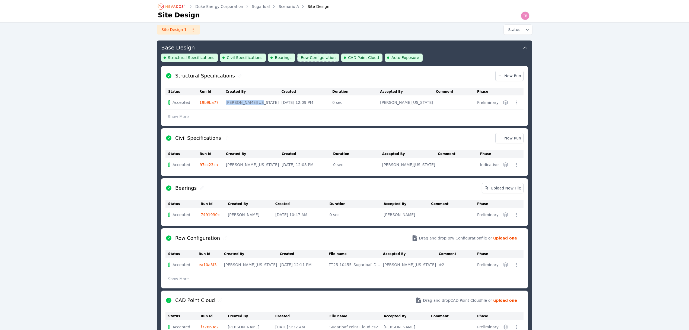
drag, startPoint x: 227, startPoint y: 103, endPoint x: 263, endPoint y: 105, distance: 35.8
click at [263, 105] on tr "Accepted 19b9ba77 Lamar Washington Oct 9, 2025, 12:09 PM 0 sec Lamar Washington…" at bounding box center [345, 102] width 358 height 14
drag, startPoint x: 382, startPoint y: 165, endPoint x: 416, endPoint y: 168, distance: 34.0
click at [416, 168] on tr "Accepted 97cc23ca Lamar Washington Oct 9, 2025, 12:08 PM 0 sec Lamar Washington…" at bounding box center [345, 164] width 358 height 14
drag, startPoint x: 476, startPoint y: 165, endPoint x: 493, endPoint y: 169, distance: 17.8
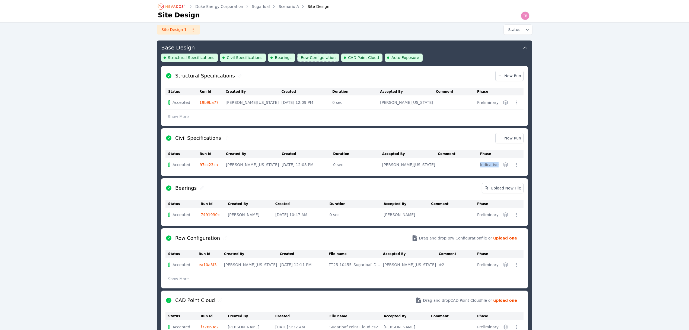
click at [493, 169] on tr "Accepted 97cc23ca Lamar Washington Oct 9, 2025, 12:08 PM 0 sec Lamar Washington…" at bounding box center [345, 164] width 358 height 14
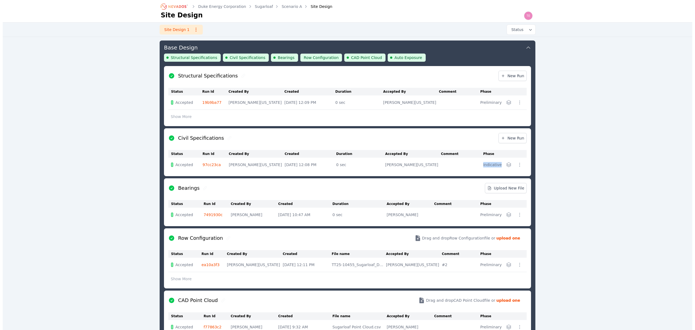
scroll to position [0, 0]
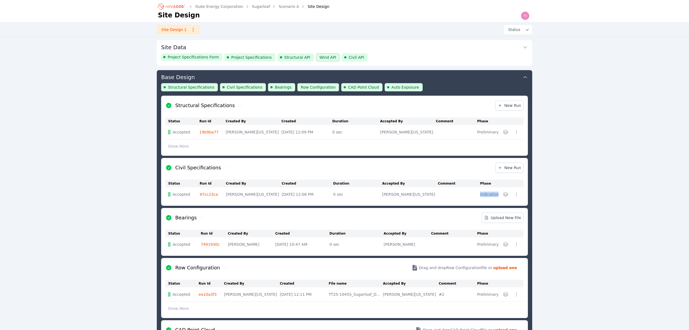
click at [456, 76] on button "Base Design" at bounding box center [344, 76] width 367 height 13
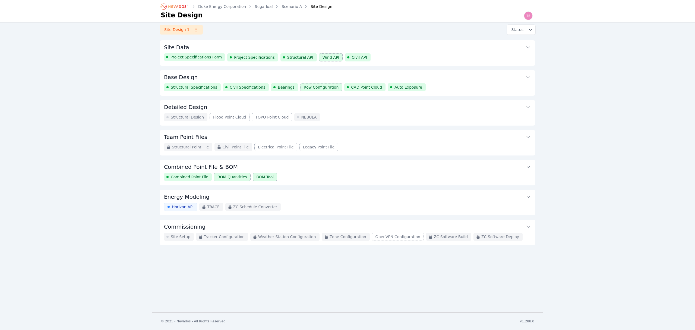
click at [445, 84] on div "Structural Specifications Civil Specifications Bearings Row Configuration CAD P…" at bounding box center [347, 87] width 367 height 8
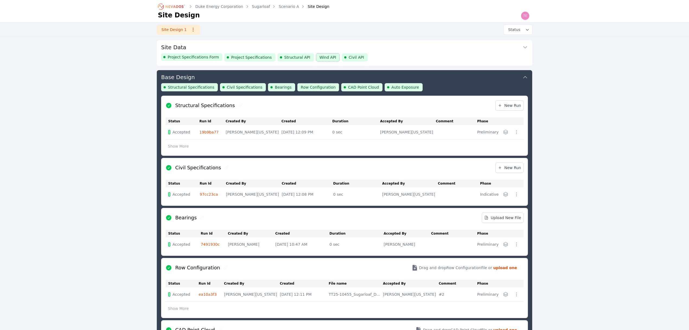
click at [447, 90] on div "Structural Specifications Civil Specifications Bearings Row Configuration CAD P…" at bounding box center [344, 89] width 367 height 12
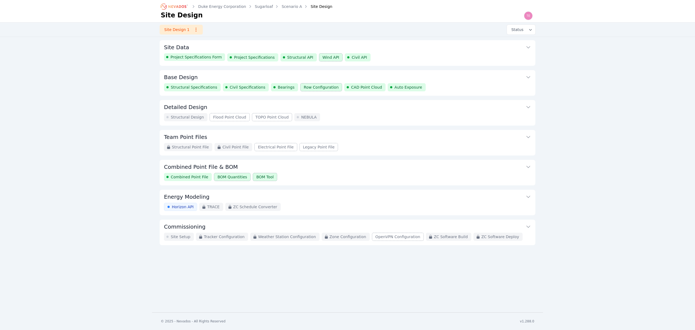
click at [430, 83] on div "Structural Specifications Civil Specifications Bearings Row Configuration CAD P…" at bounding box center [347, 87] width 367 height 8
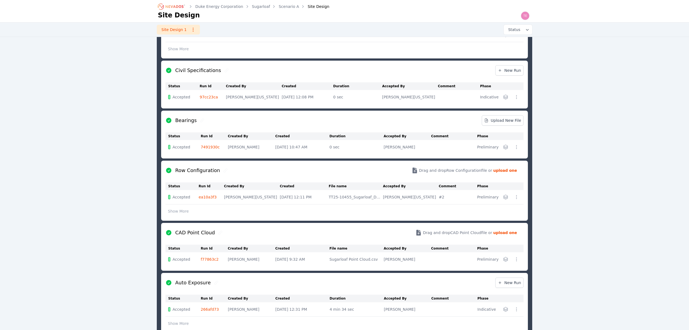
scroll to position [174, 0]
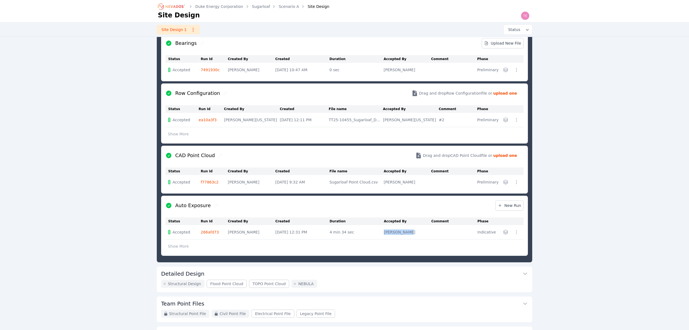
drag, startPoint x: 383, startPoint y: 233, endPoint x: 419, endPoint y: 232, distance: 35.8
click at [419, 232] on tr "Accepted 266afd73 Nick Rompala Oct 10, 2025, 12:31 PM 4 min 34 sec Nick Rompala…" at bounding box center [345, 232] width 358 height 14
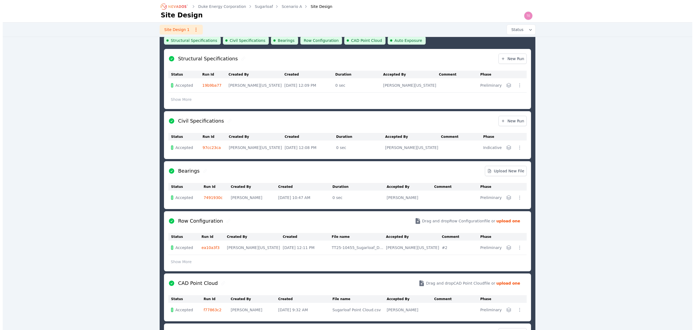
scroll to position [0, 0]
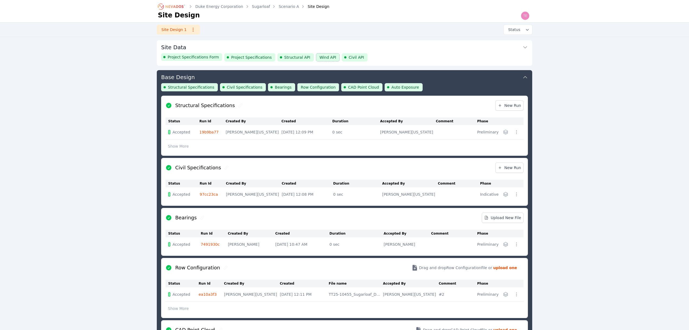
click at [442, 82] on button "Base Design" at bounding box center [344, 76] width 367 height 13
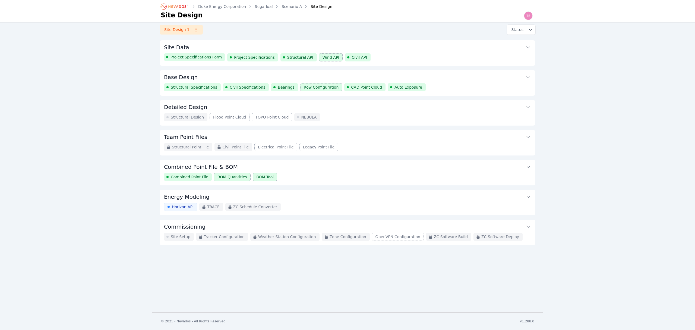
click at [239, 78] on button "Base Design" at bounding box center [347, 76] width 367 height 13
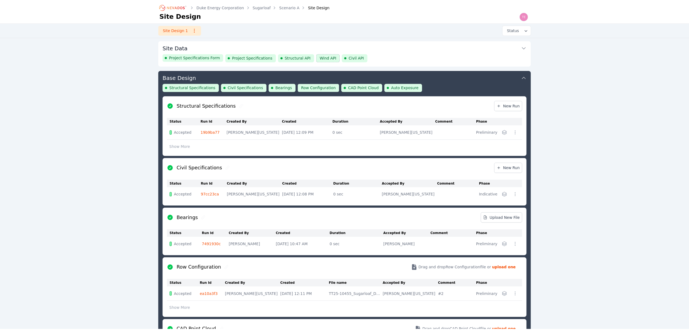
scroll to position [30, 0]
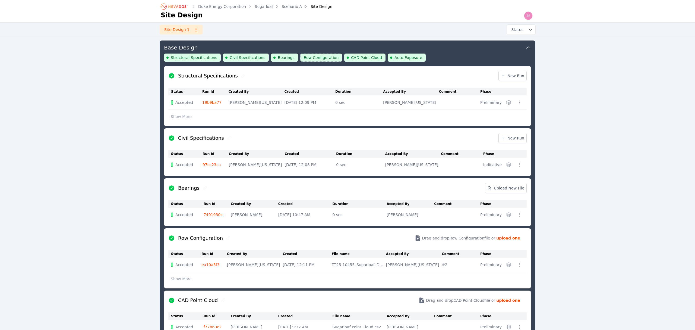
click at [517, 102] on icon "button" at bounding box center [519, 102] width 5 height 5
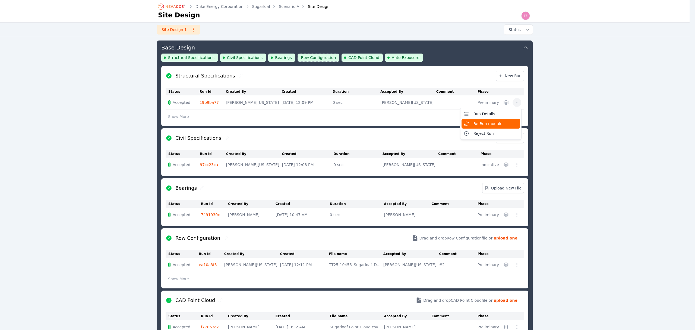
click at [493, 122] on span "Re-Run module" at bounding box center [487, 123] width 29 height 5
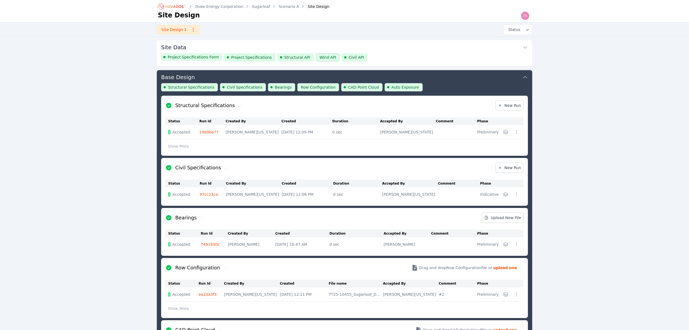
scroll to position [30, 0]
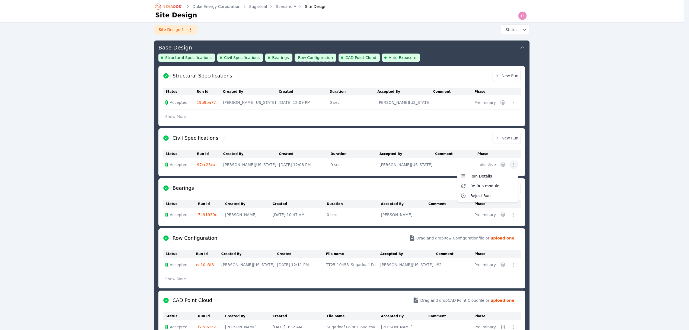
click at [517, 163] on icon "button" at bounding box center [513, 164] width 5 height 5
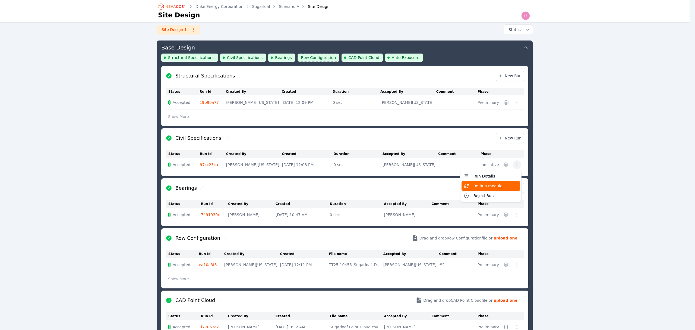
click at [495, 187] on span "Re-Run module" at bounding box center [487, 185] width 29 height 5
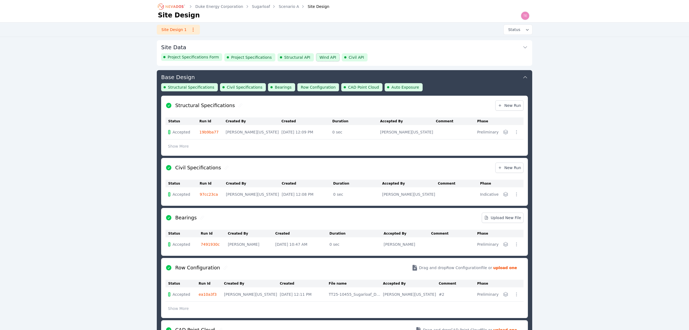
scroll to position [30, 0]
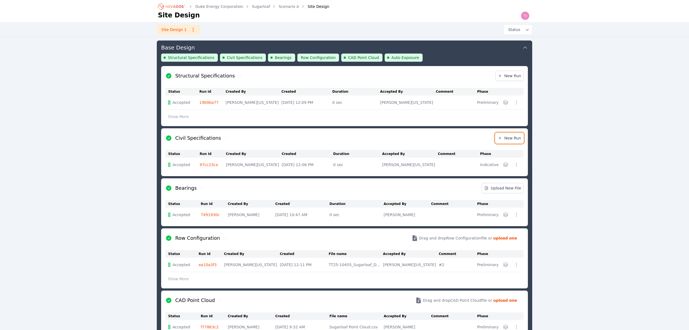
click at [513, 140] on span "New Run" at bounding box center [509, 137] width 23 height 5
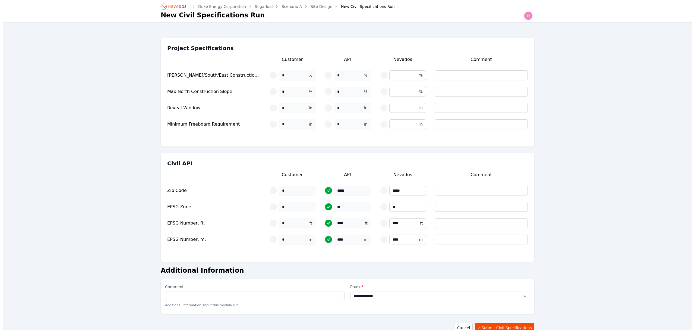
scroll to position [30, 0]
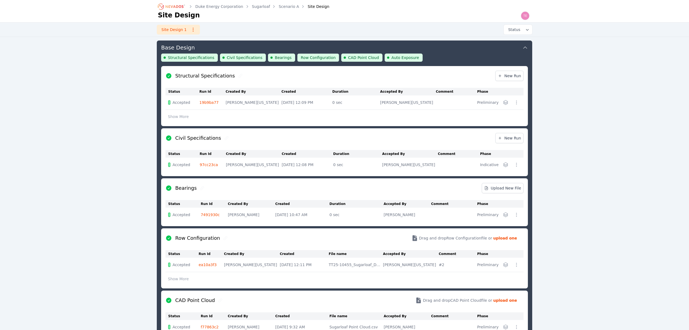
click at [521, 166] on td at bounding box center [513, 164] width 22 height 14
click at [514, 164] on icon "button" at bounding box center [516, 164] width 5 height 5
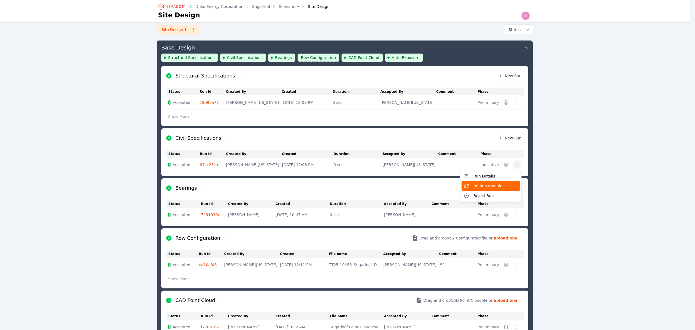
click at [499, 185] on span "Re-Run module" at bounding box center [487, 185] width 29 height 5
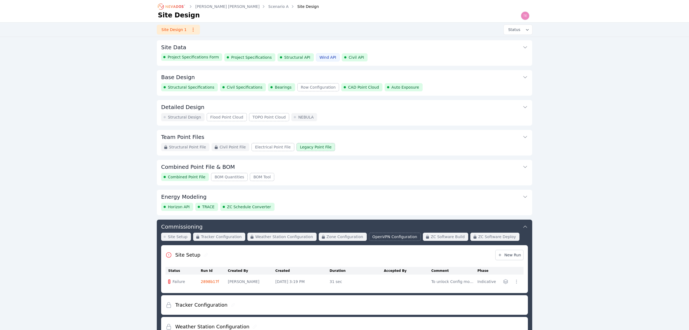
scroll to position [51, 0]
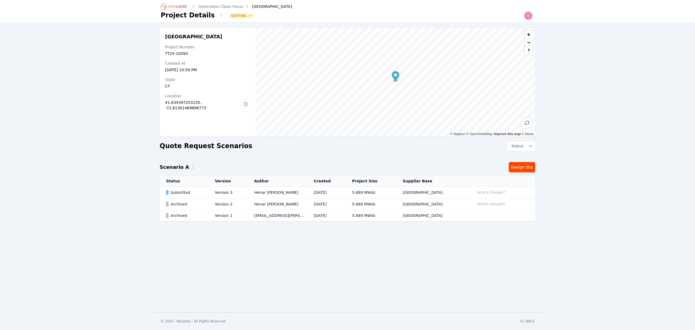
click at [262, 193] on td "Henar [PERSON_NAME]" at bounding box center [278, 192] width 60 height 12
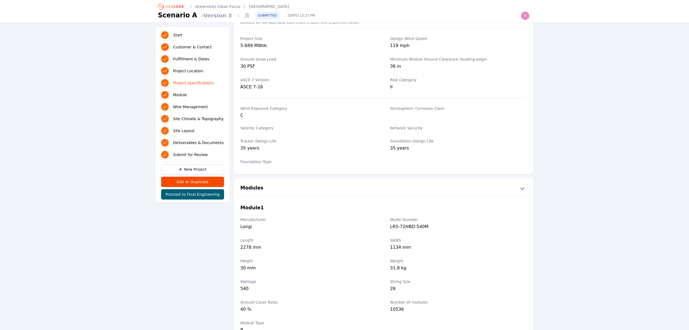
scroll to position [434, 0]
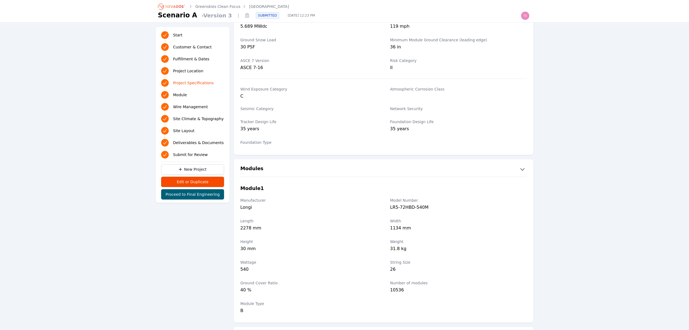
click at [263, 5] on link "[GEOGRAPHIC_DATA]" at bounding box center [269, 6] width 40 height 5
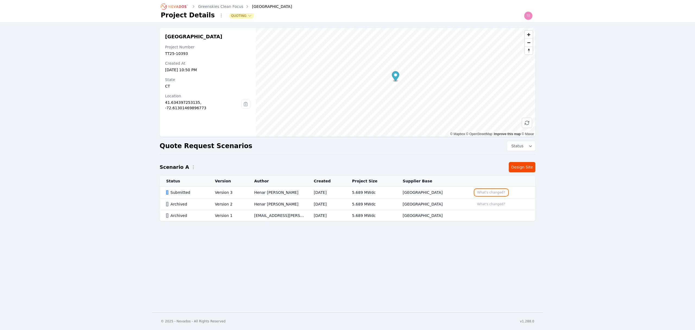
click at [488, 189] on button "What's changed?" at bounding box center [491, 192] width 33 height 6
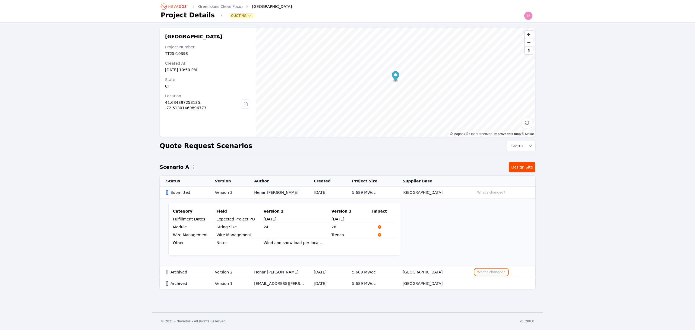
click at [487, 271] on button "What's changed?" at bounding box center [491, 272] width 33 height 6
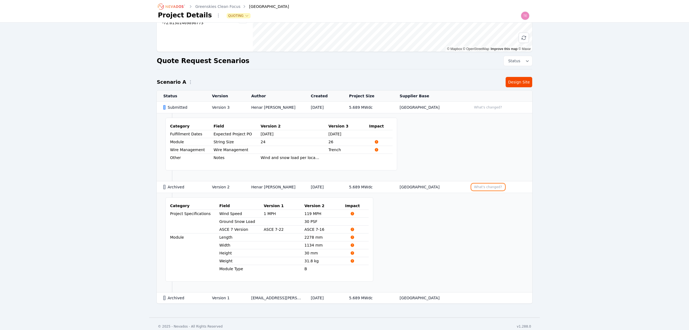
scroll to position [92, 0]
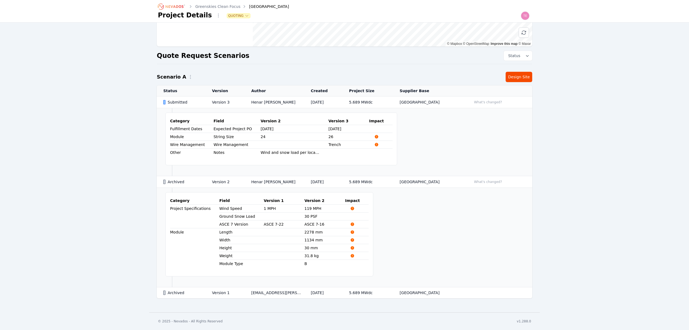
click at [450, 87] on th "Supplier Base" at bounding box center [429, 90] width 72 height 11
click at [439, 180] on td "[GEOGRAPHIC_DATA]" at bounding box center [429, 182] width 72 height 12
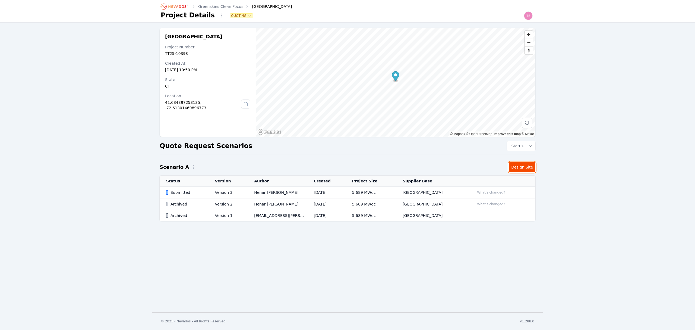
click at [525, 164] on link "Design Site" at bounding box center [522, 167] width 27 height 10
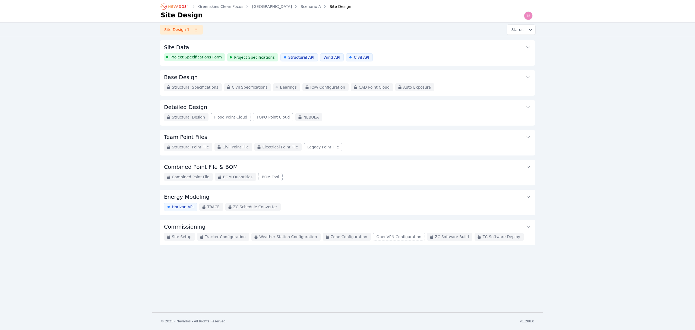
click at [416, 51] on button "Site Data" at bounding box center [347, 46] width 367 height 13
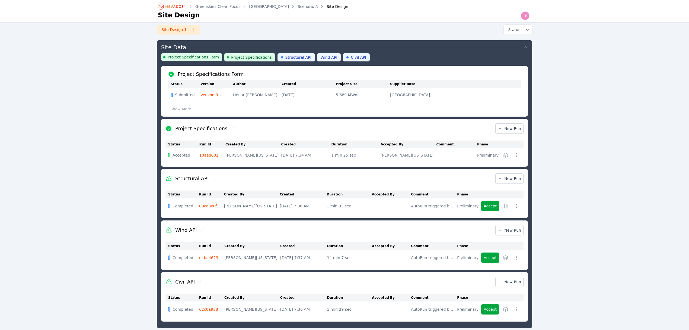
click at [453, 56] on div "Project Specifications Form Project Specifications Structural API Wind API Civi…" at bounding box center [344, 59] width 367 height 12
